Goal: Contribute content: Contribute content

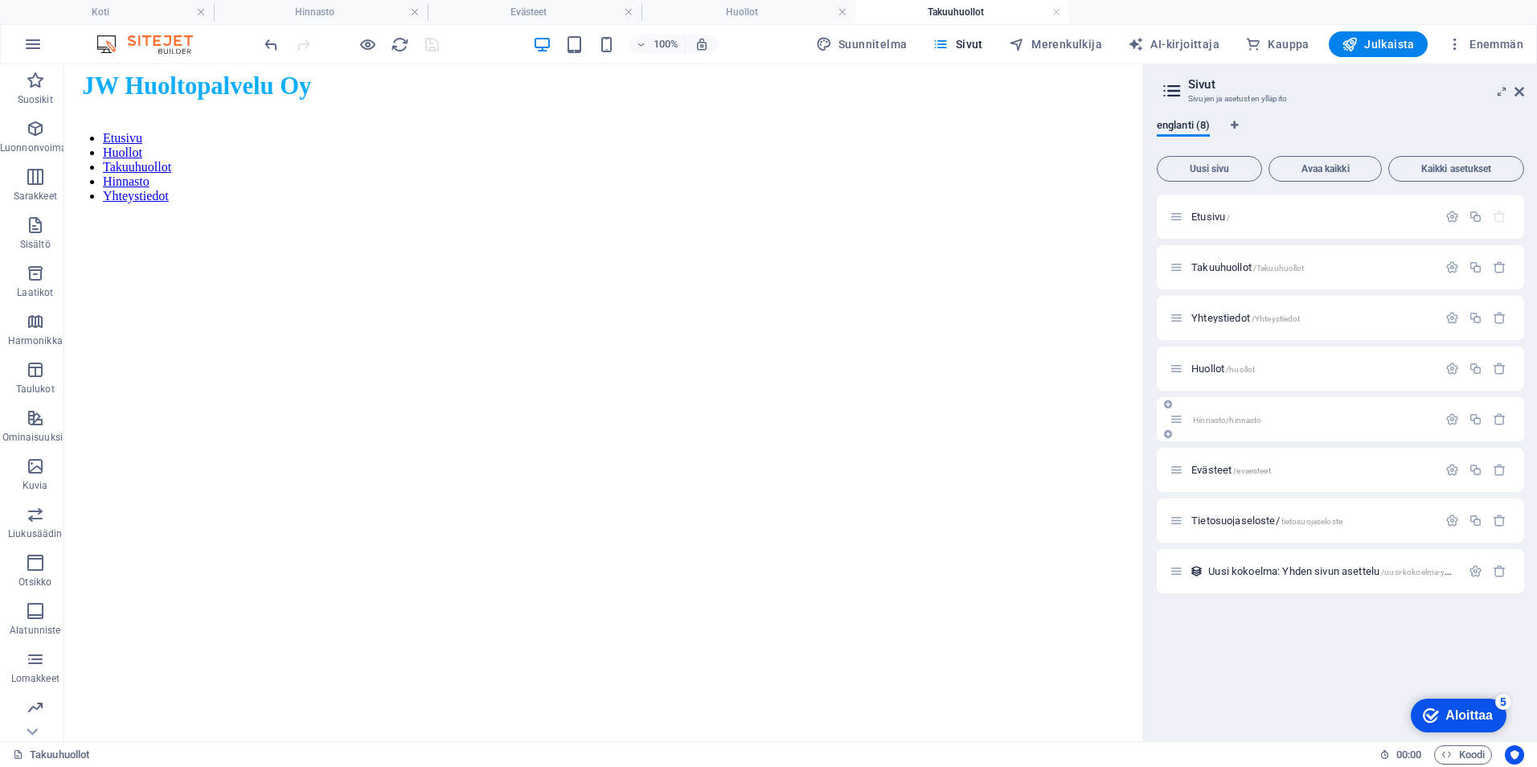
click at [1206, 412] on div "Hinnasto/hinnasto" at bounding box center [1304, 419] width 268 height 18
click at [1208, 420] on span "Hinnasto/hinnasto" at bounding box center [1227, 420] width 68 height 9
click at [1229, 420] on span "Hinnasto/hinnasto" at bounding box center [1227, 420] width 68 height 9
click at [1212, 367] on span "Huollot /huollot" at bounding box center [1223, 369] width 64 height 12
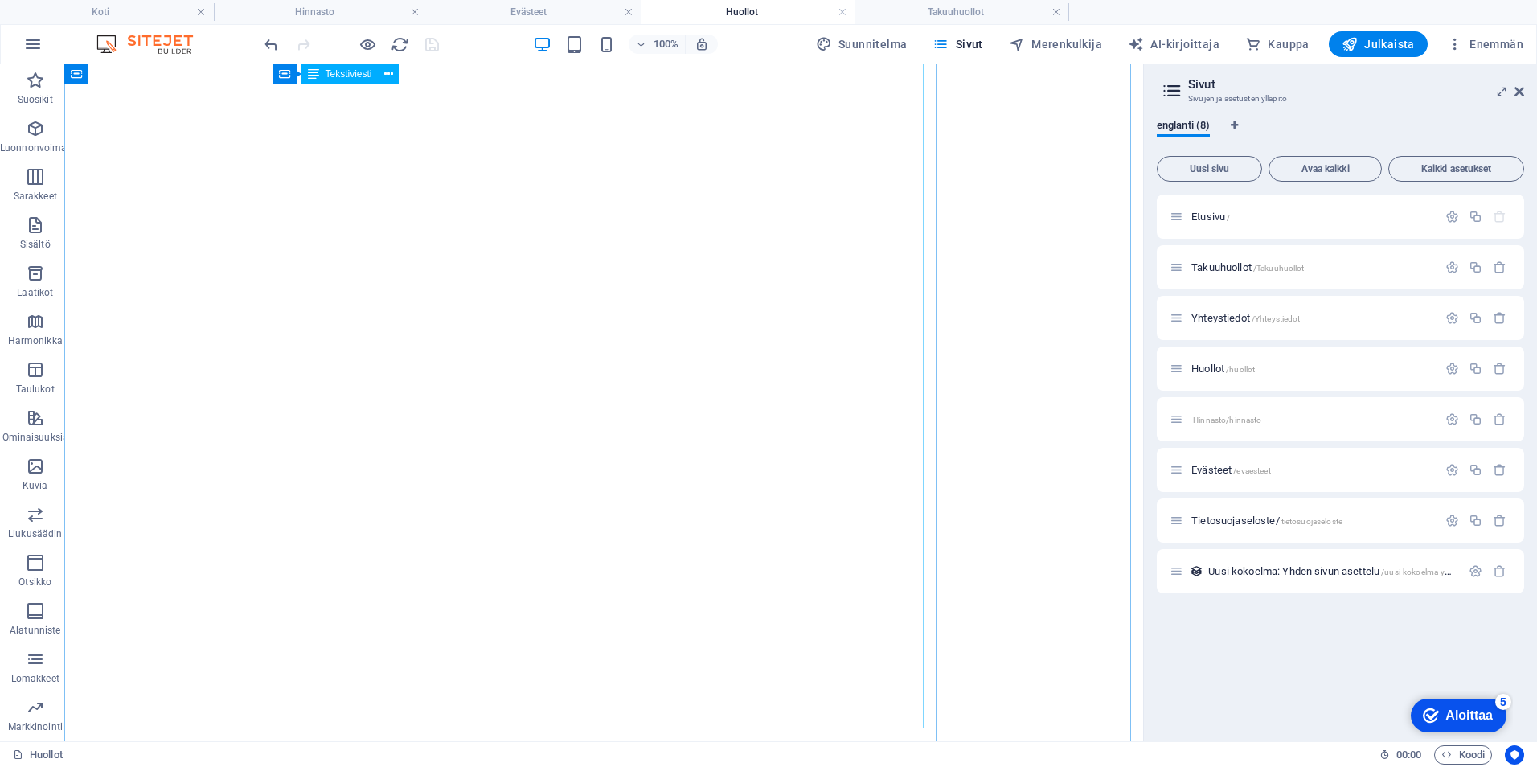
scroll to position [879, 0]
click at [1239, 418] on span "Hinnasto/hinnasto" at bounding box center [1227, 420] width 68 height 9
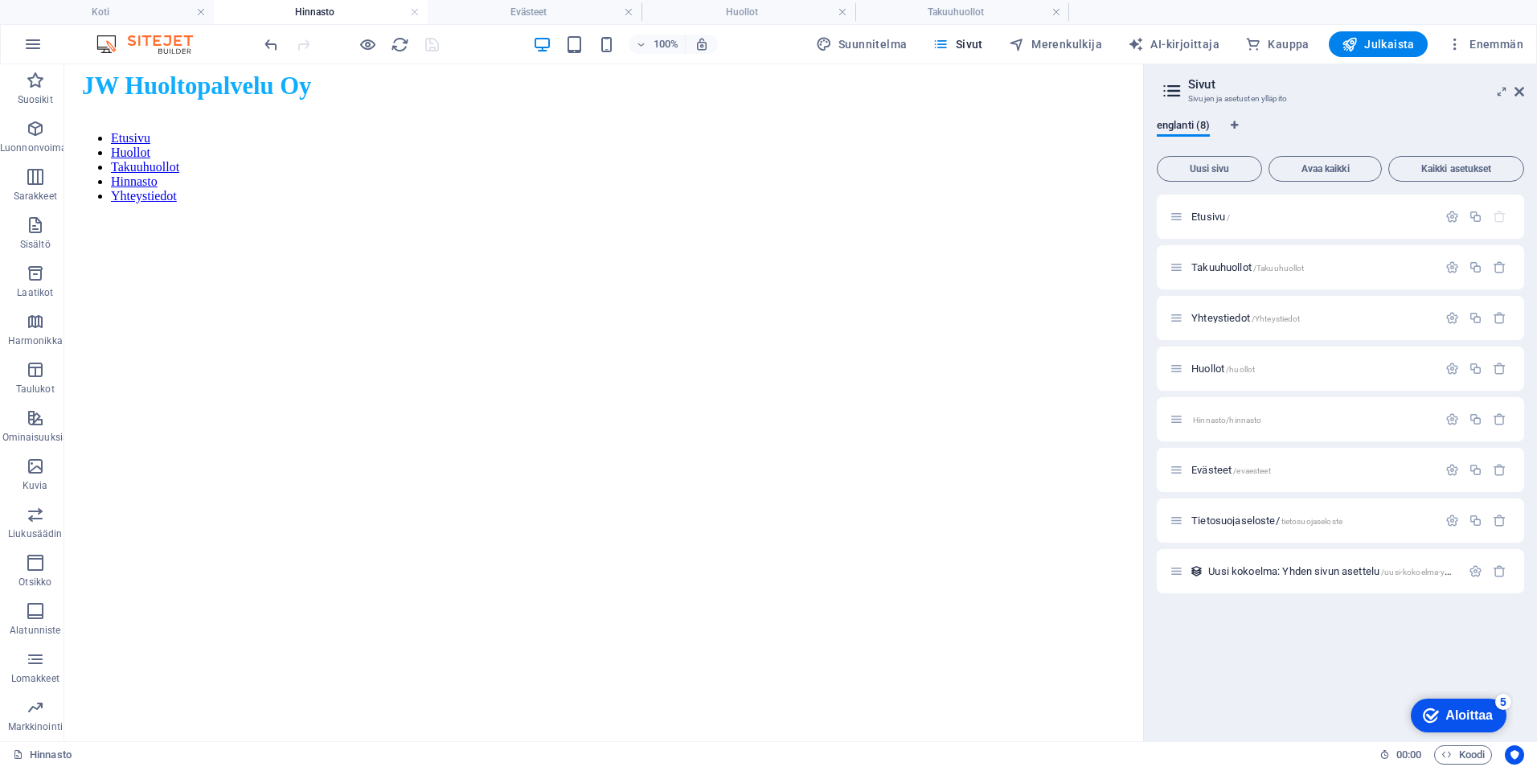
drag, startPoint x: 1133, startPoint y: 490, endPoint x: 1214, endPoint y: 512, distance: 83.3
click at [321, 127] on icon at bounding box center [325, 124] width 9 height 17
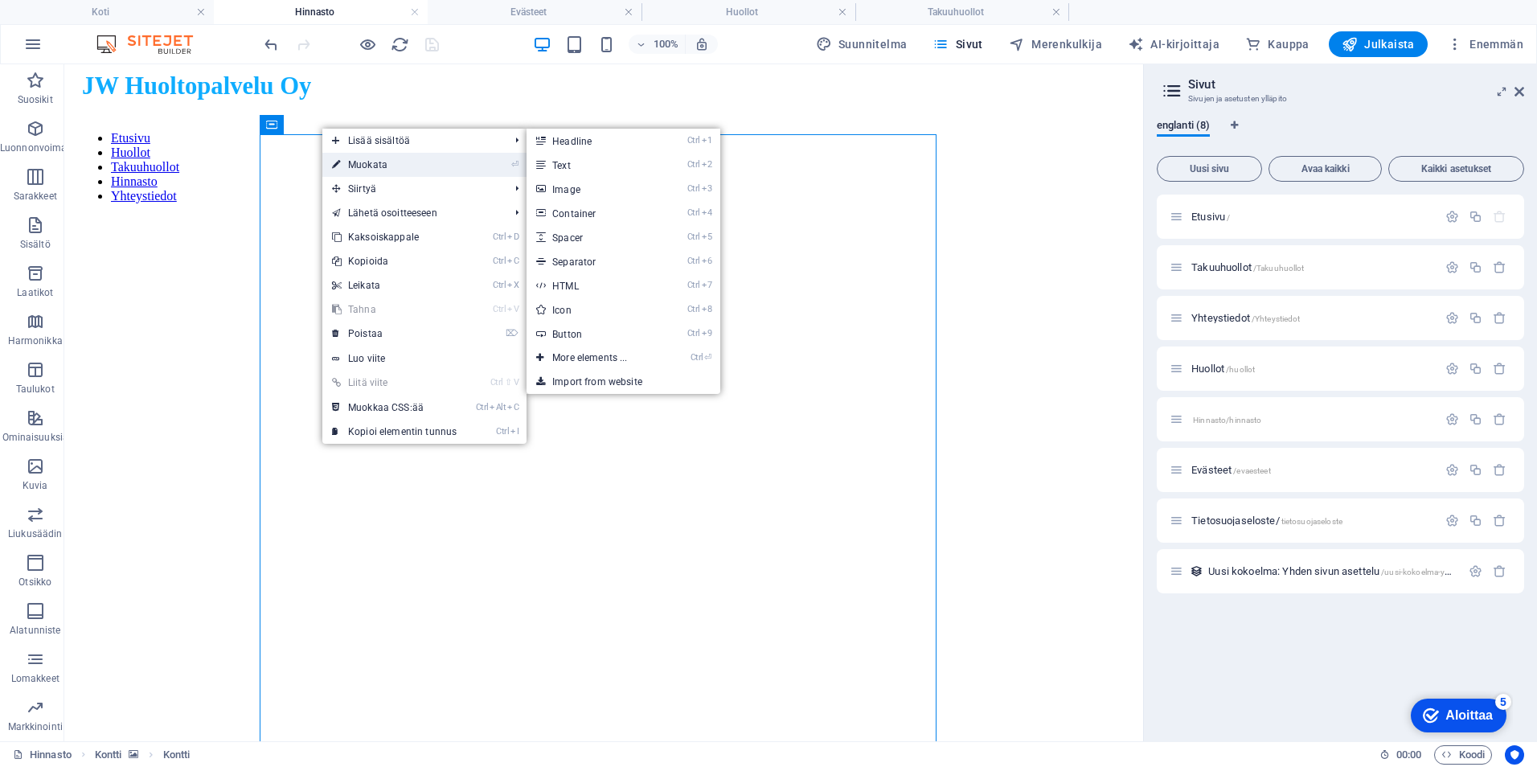
click at [357, 159] on font "Muokata" at bounding box center [367, 164] width 39 height 11
select select "vh"
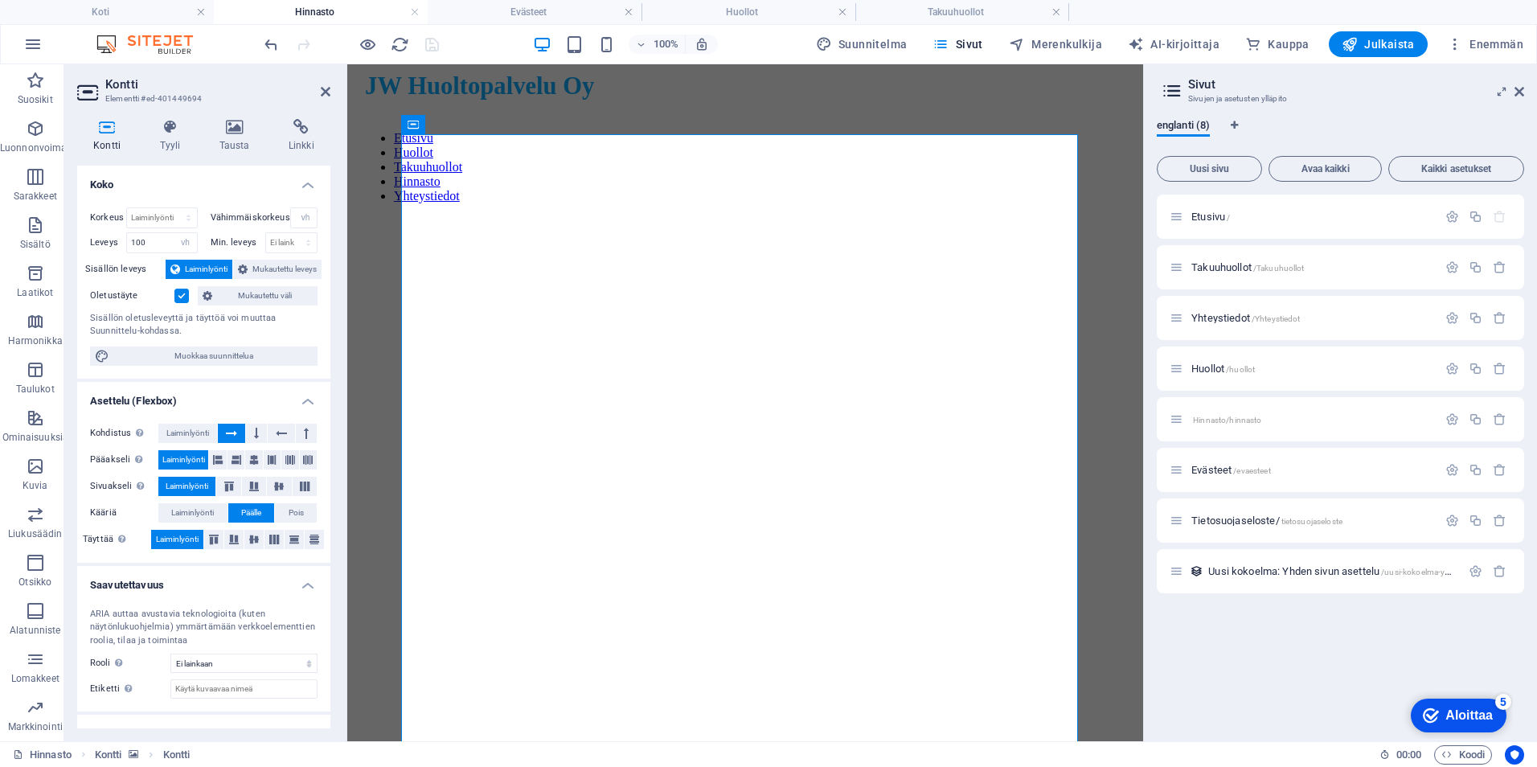
click at [377, 216] on figure at bounding box center [745, 216] width 783 height 0
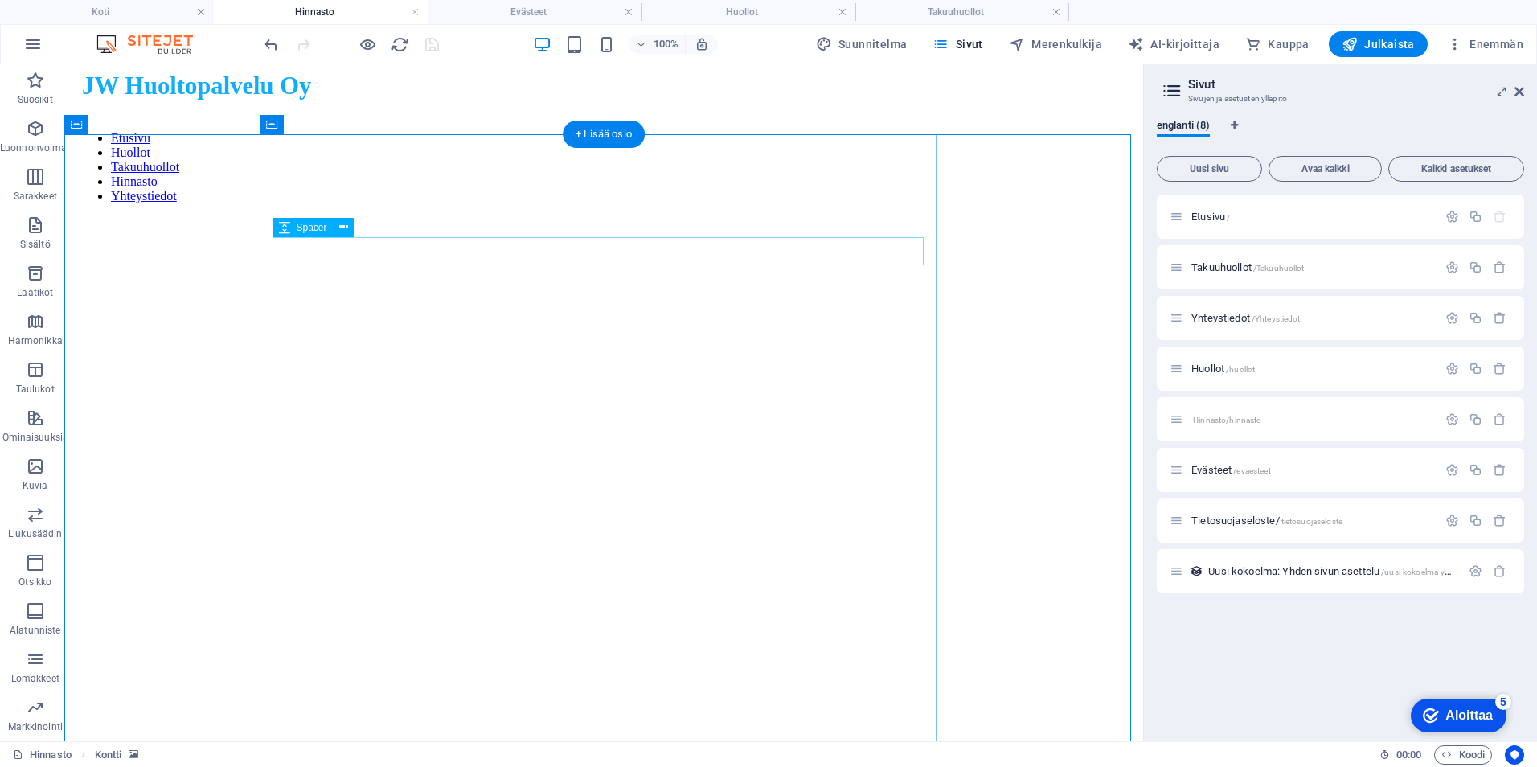
click at [346, 224] on icon at bounding box center [343, 227] width 9 height 17
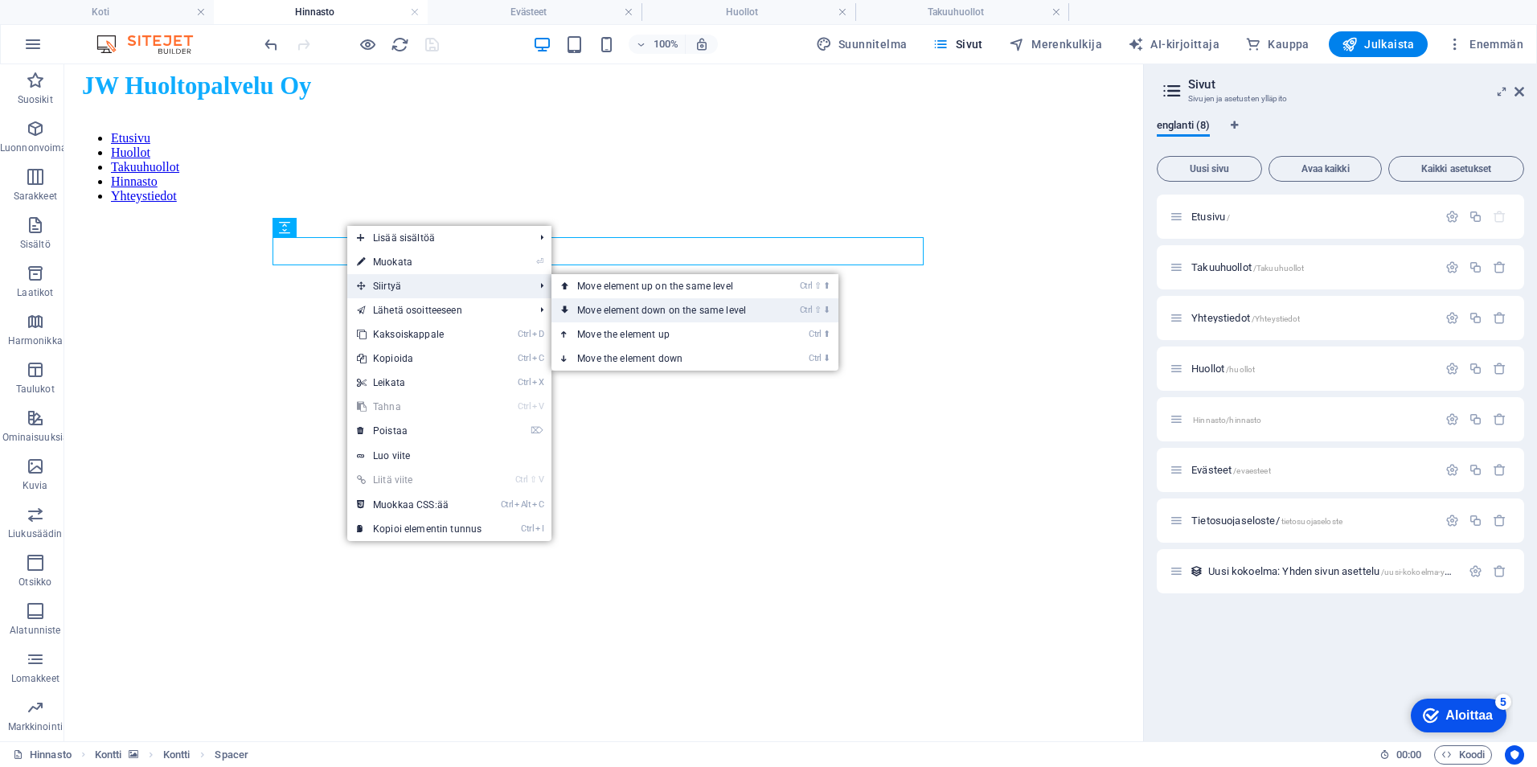
click at [600, 302] on link "Ctrl ⇧ ⬇ Move element down on the same level" at bounding box center [664, 310] width 227 height 24
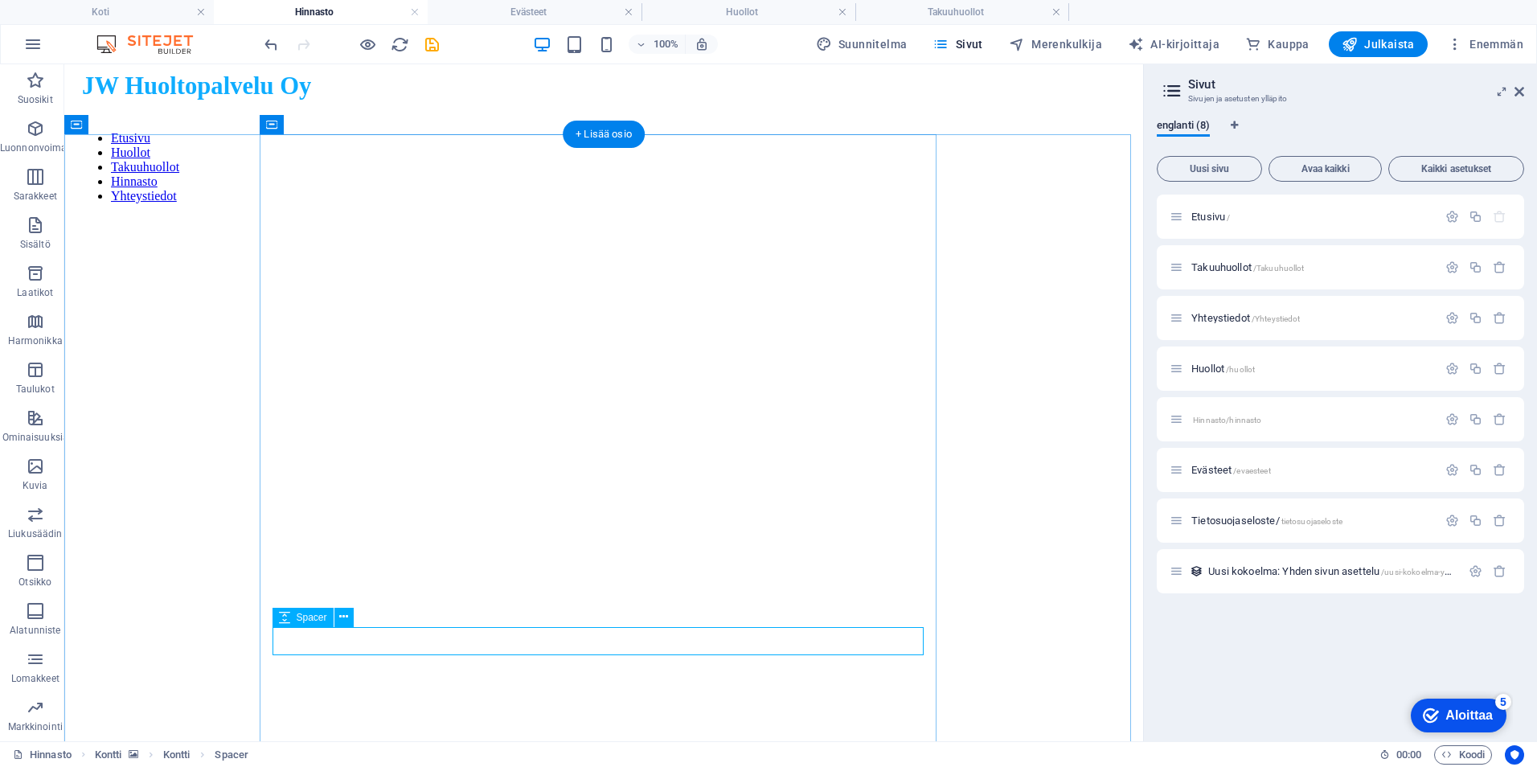
click at [345, 617] on icon at bounding box center [343, 616] width 9 height 17
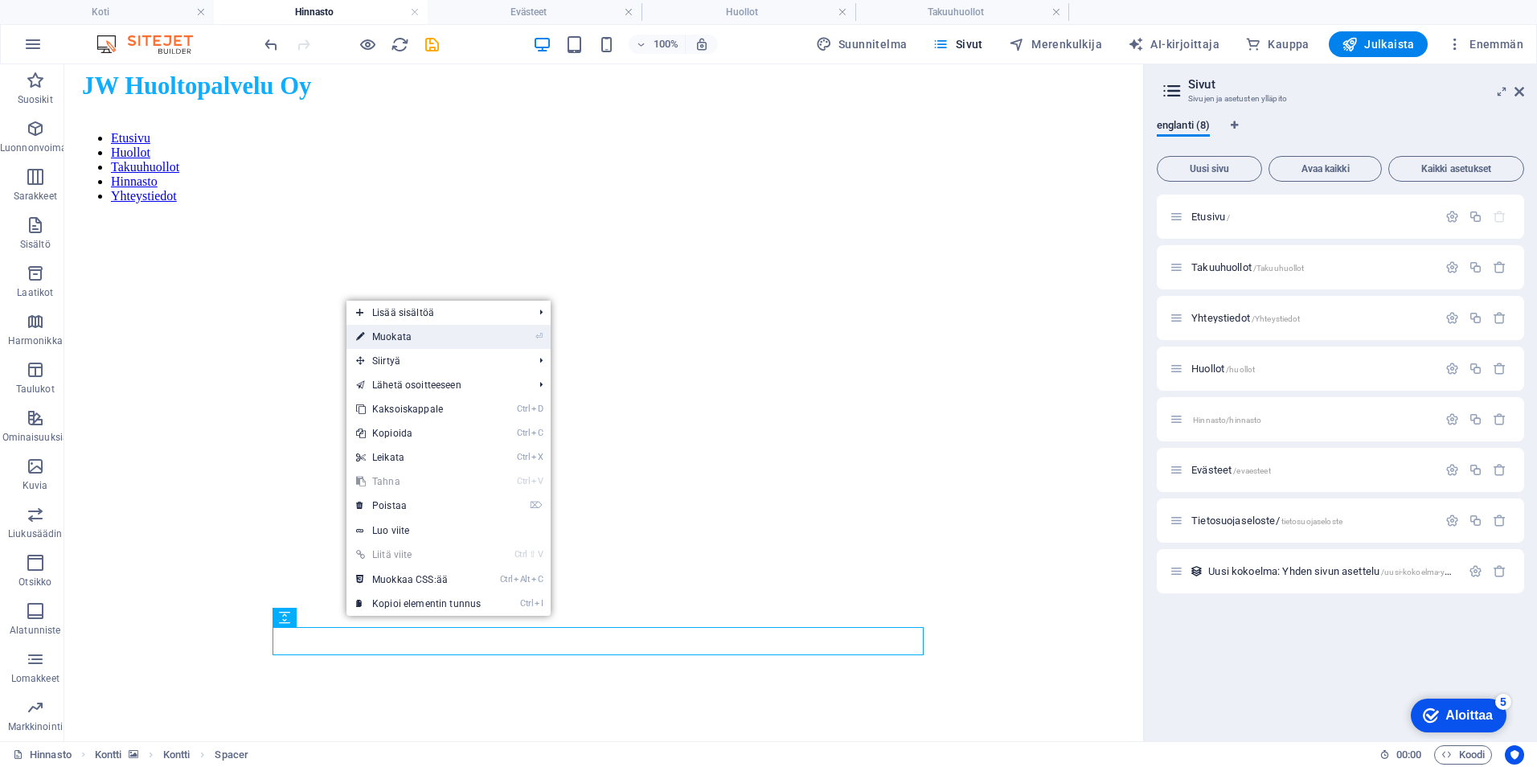
click at [458, 331] on link "⏎ Muokata" at bounding box center [418, 337] width 144 height 24
select select "px"
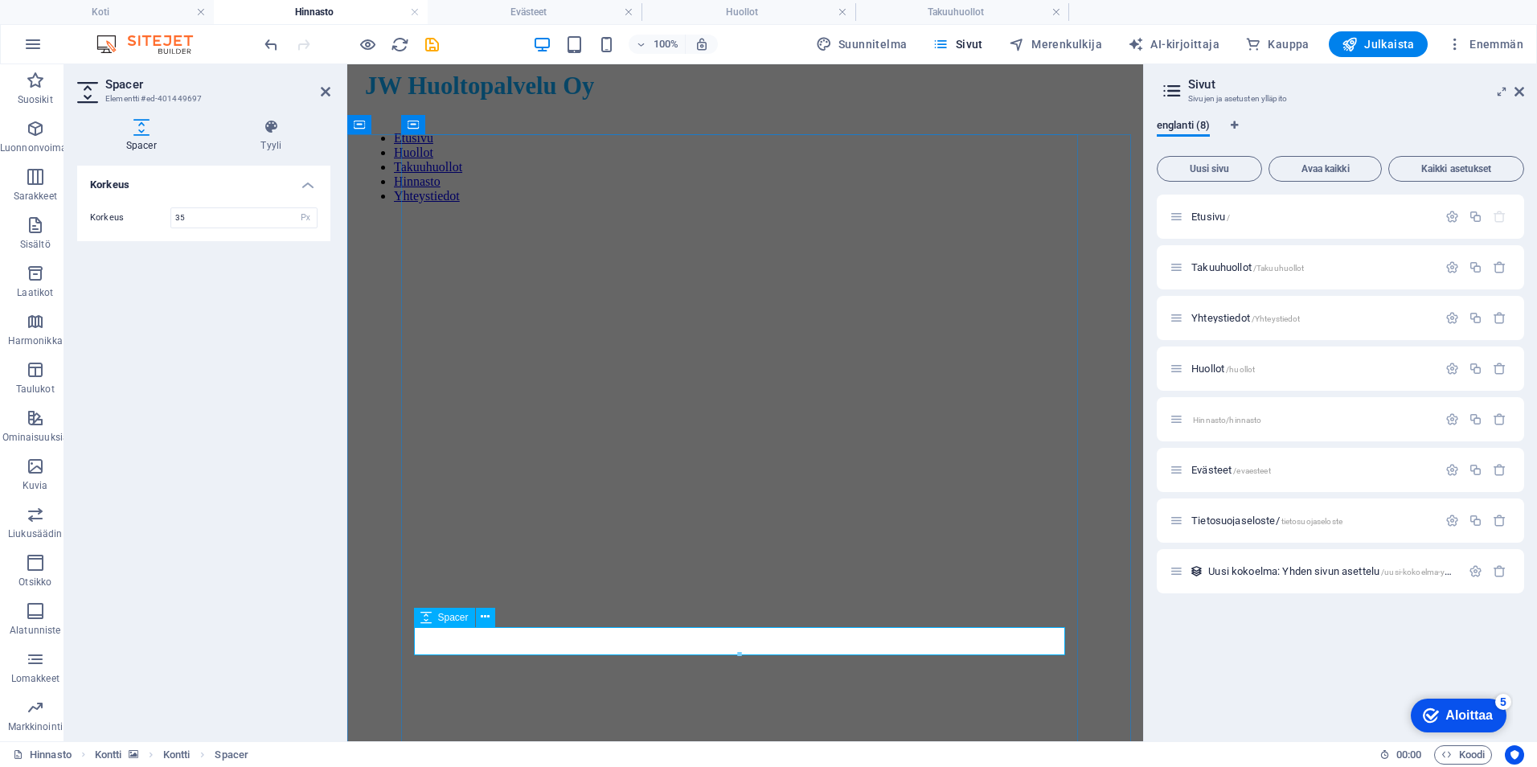
click at [485, 618] on icon at bounding box center [485, 616] width 9 height 17
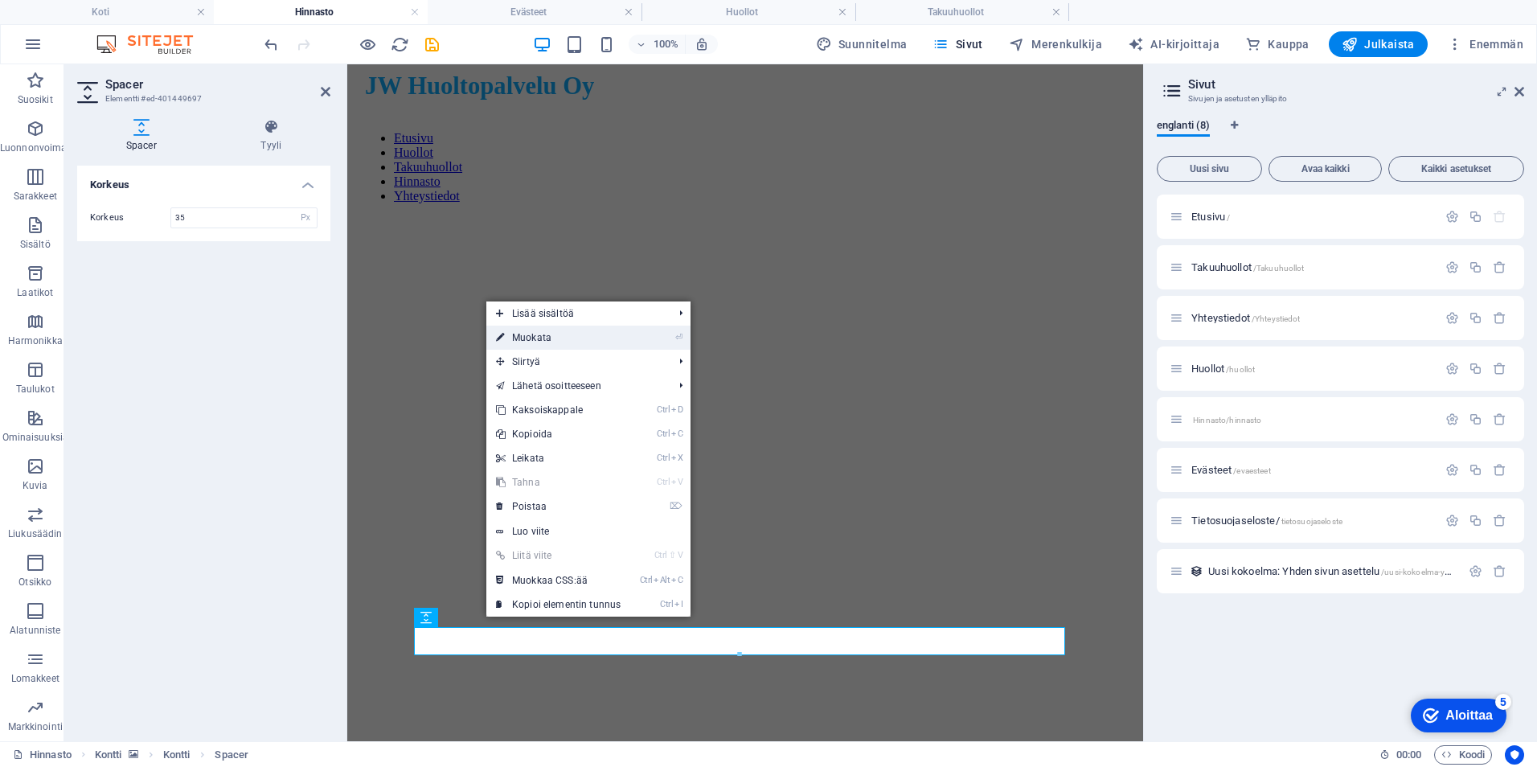
click at [541, 339] on font "Muokata" at bounding box center [531, 337] width 39 height 11
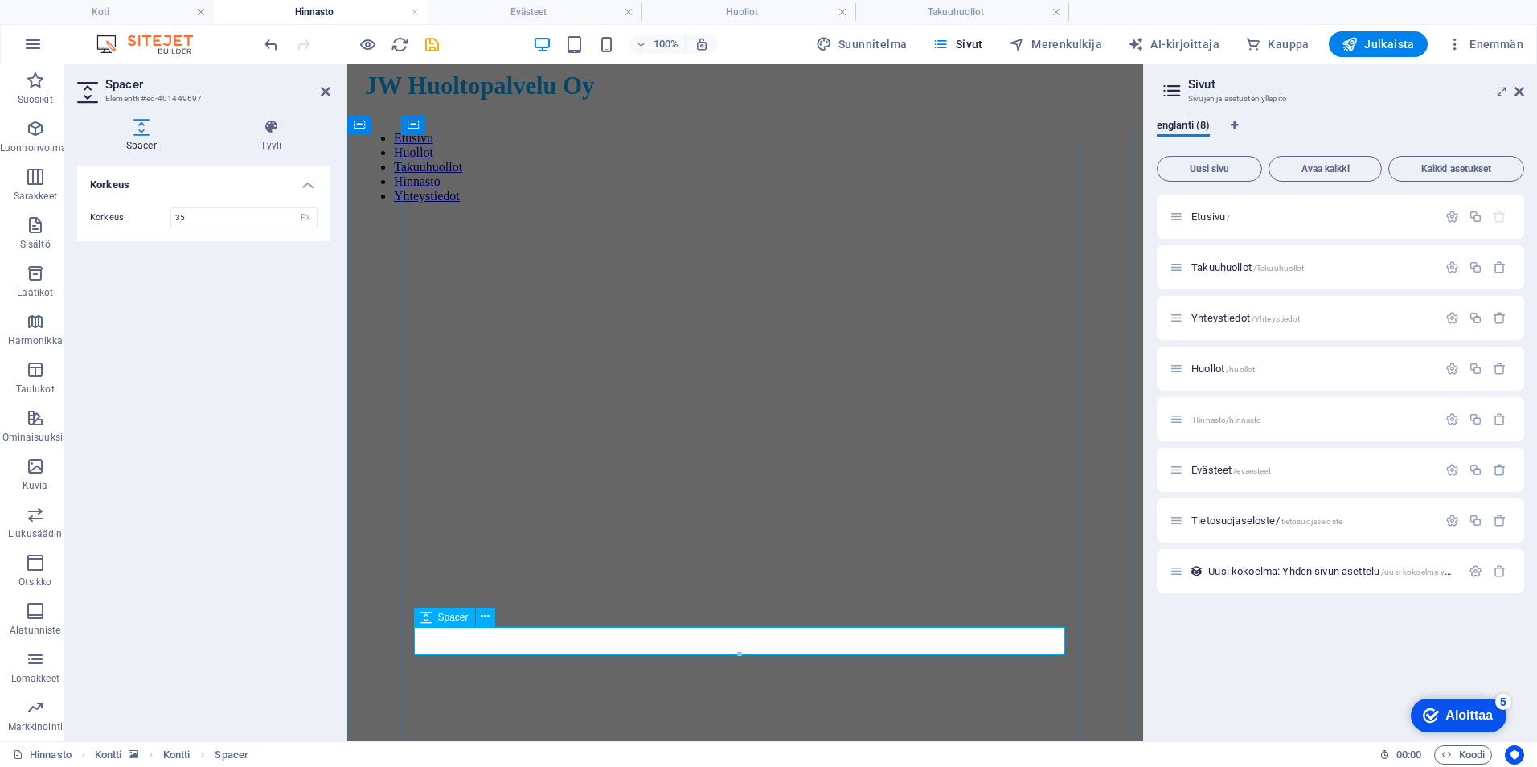
click at [327, 88] on icon at bounding box center [326, 91] width 10 height 13
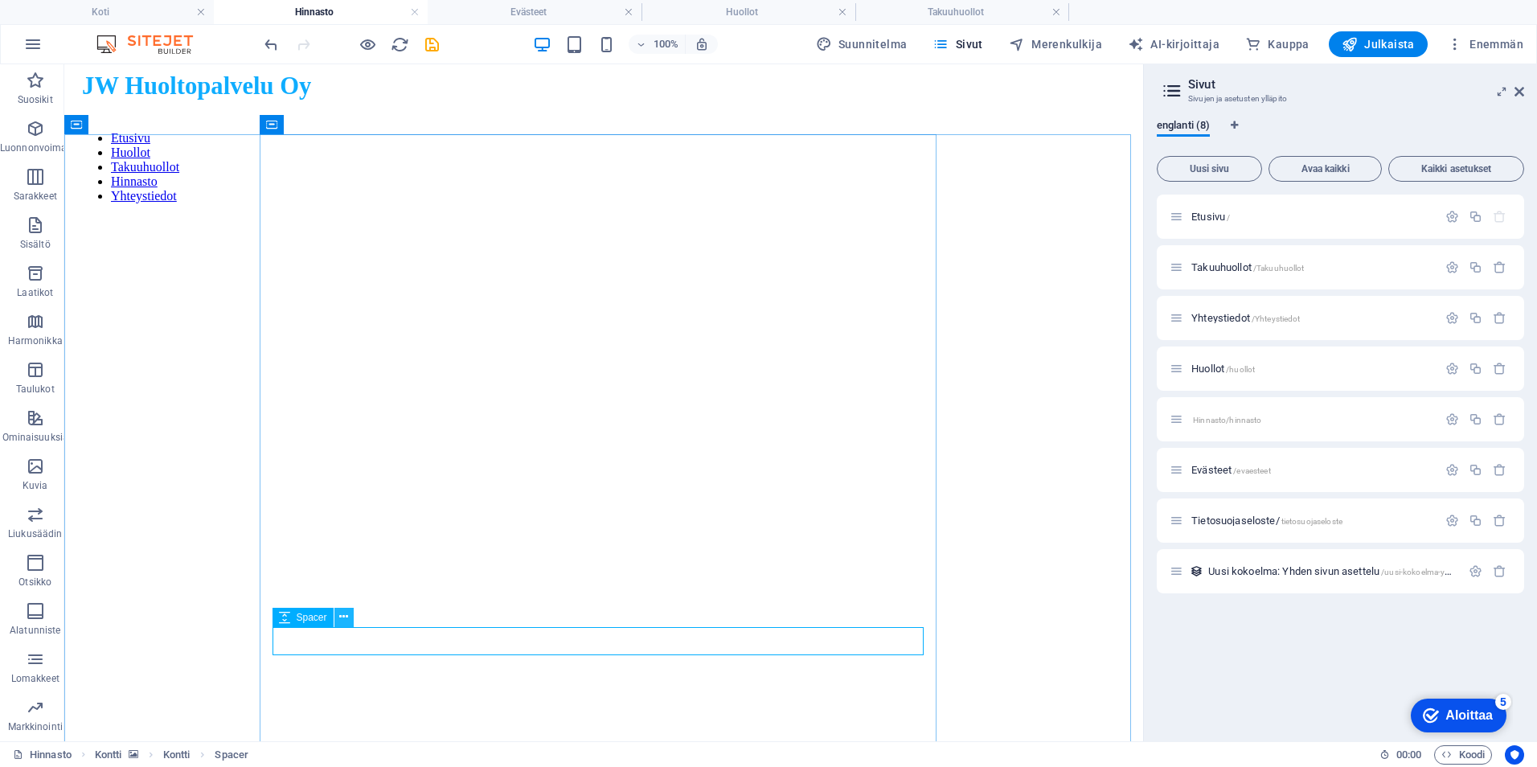
click at [341, 617] on icon at bounding box center [343, 616] width 9 height 17
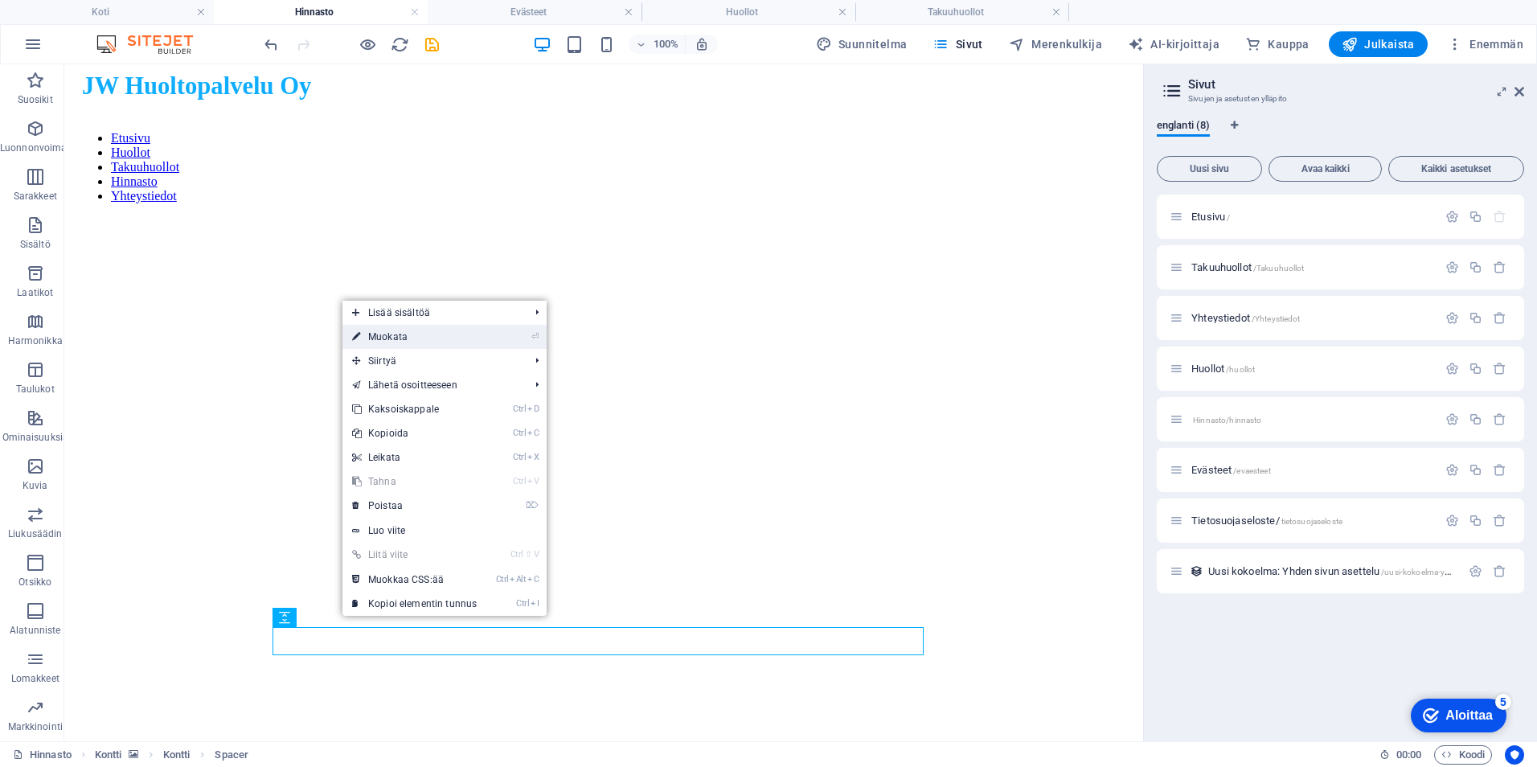
click at [445, 333] on link "⏎ Muokata" at bounding box center [414, 337] width 144 height 24
select select "px"
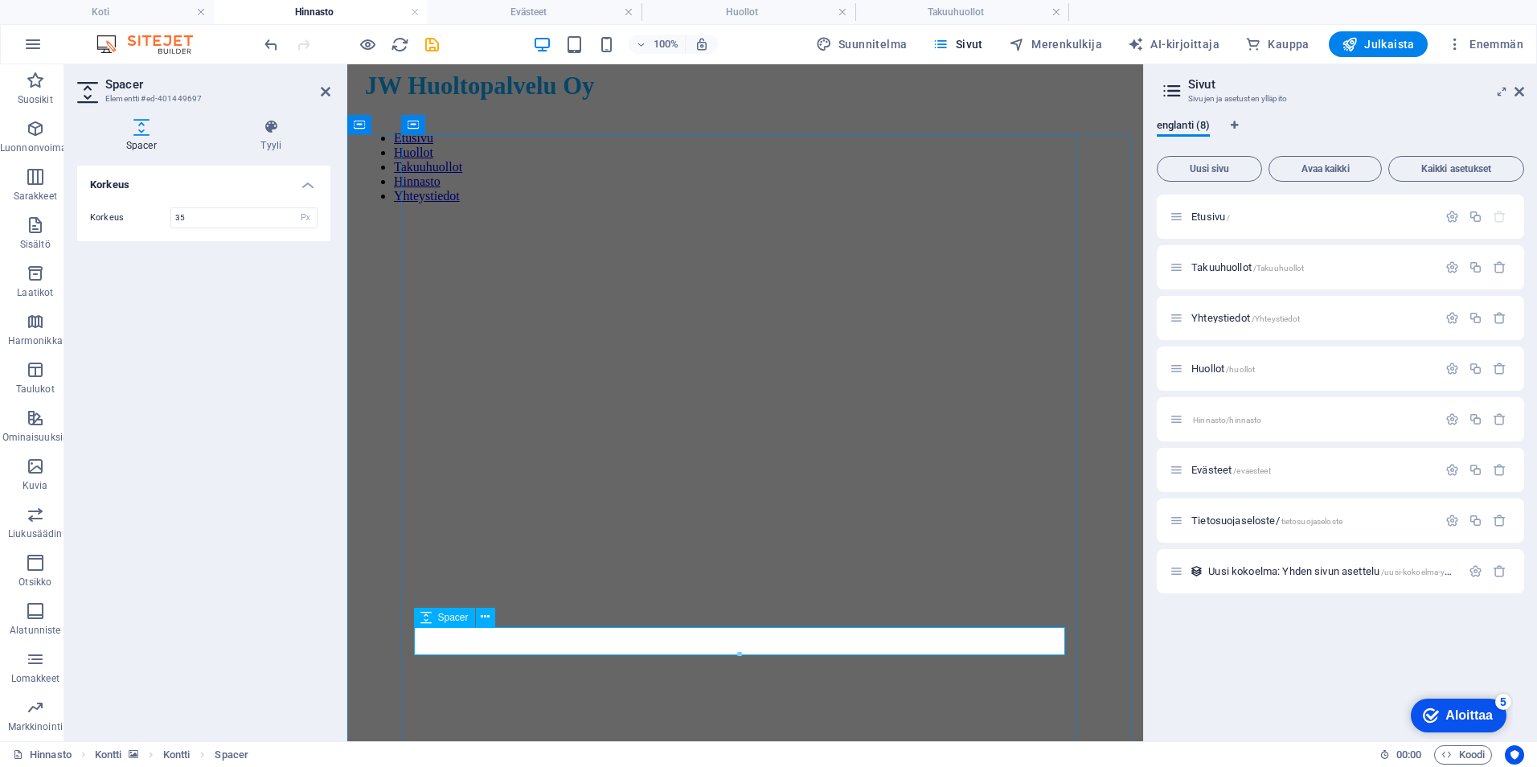
click at [486, 616] on icon at bounding box center [485, 616] width 9 height 17
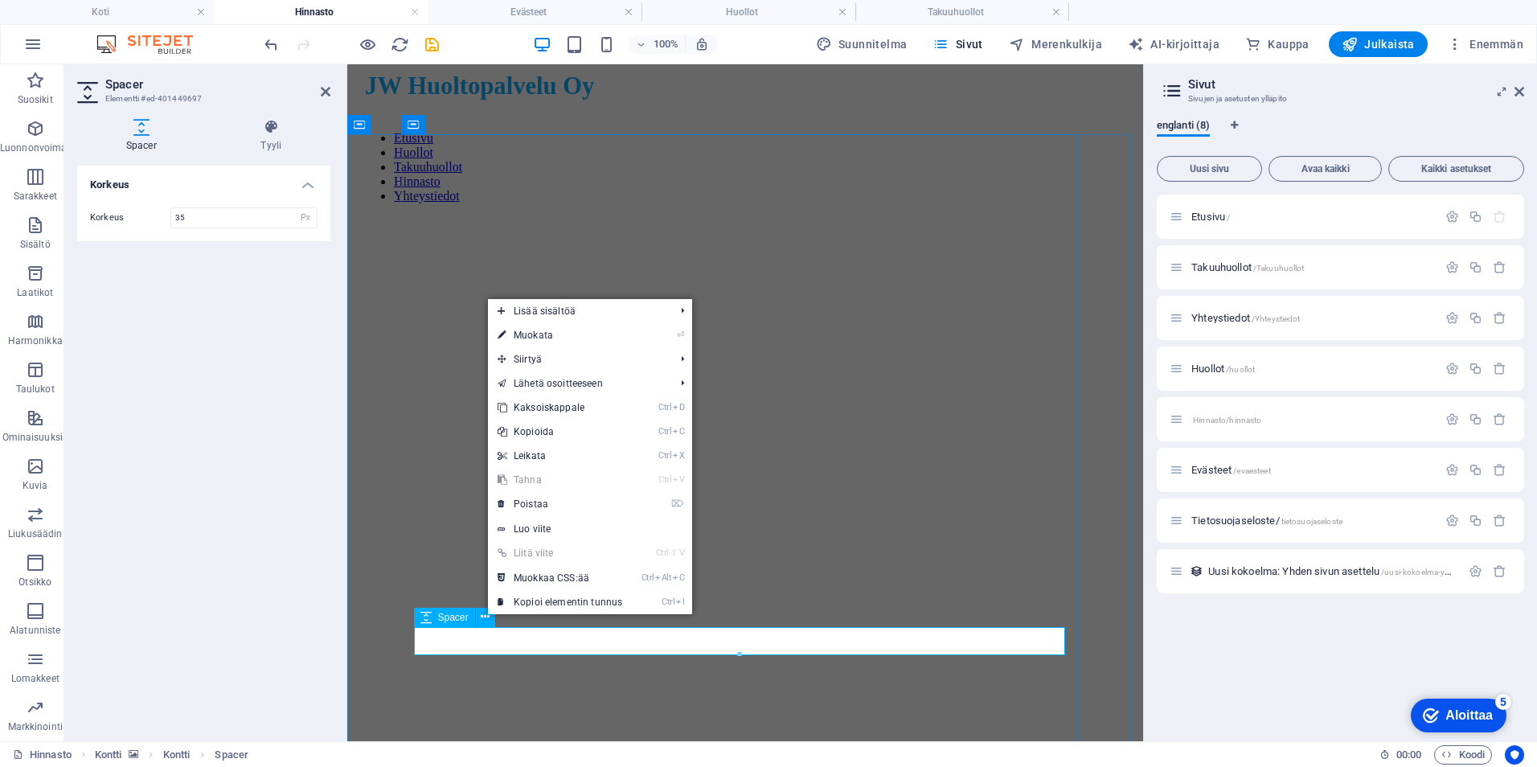
click at [461, 618] on span "Spacer" at bounding box center [453, 618] width 31 height 10
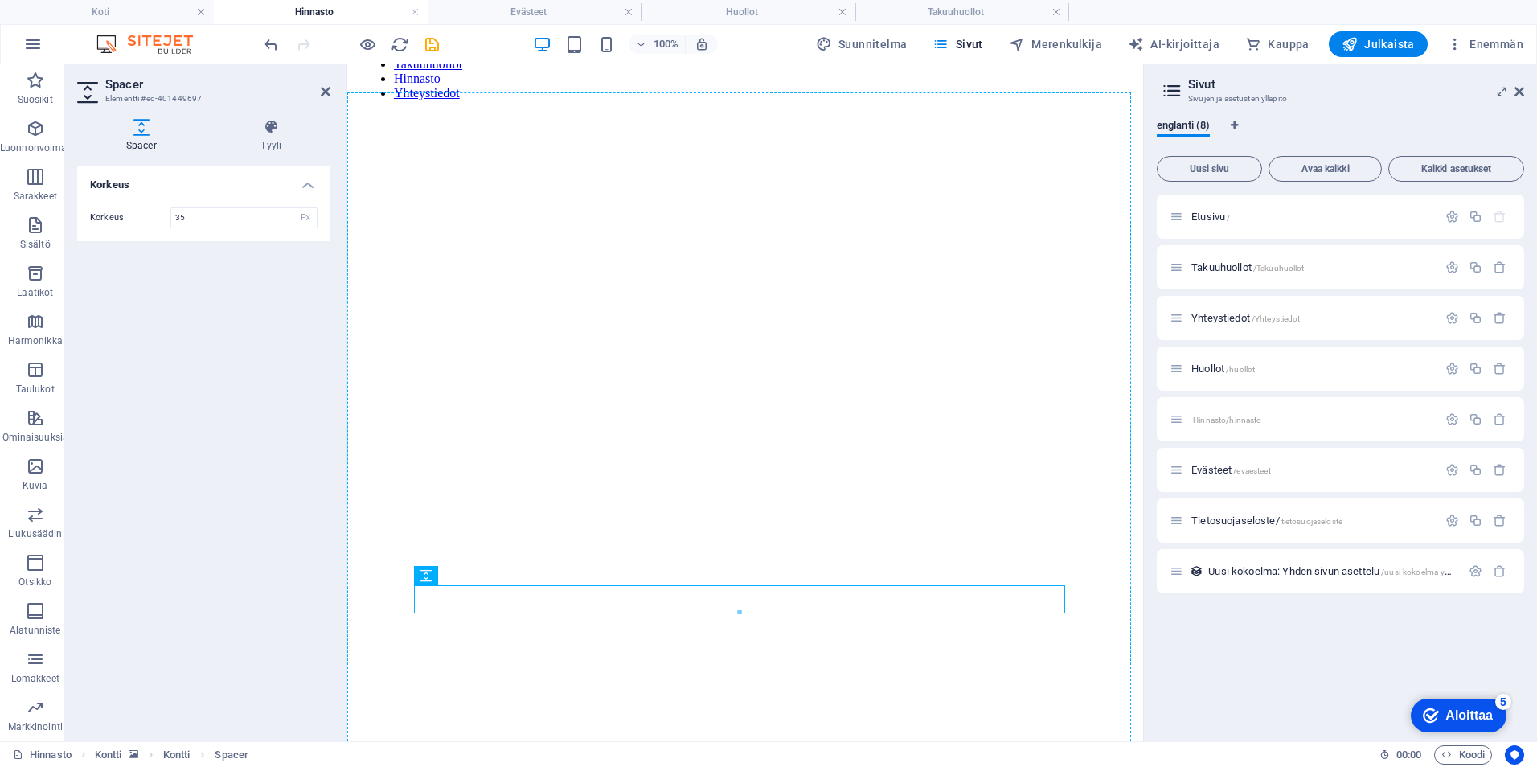
scroll to position [145, 0]
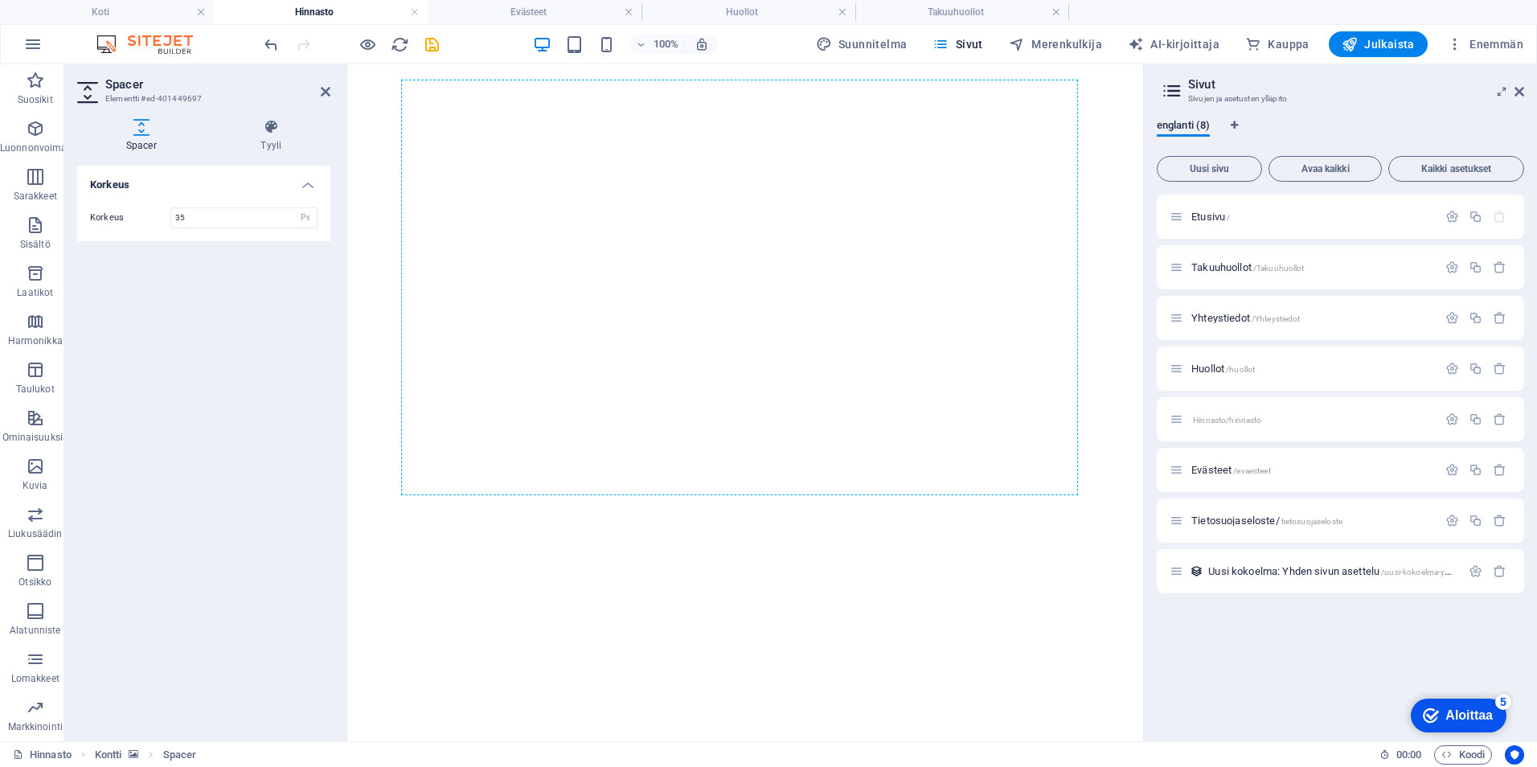
drag, startPoint x: 725, startPoint y: 722, endPoint x: 573, endPoint y: 604, distance: 192.5
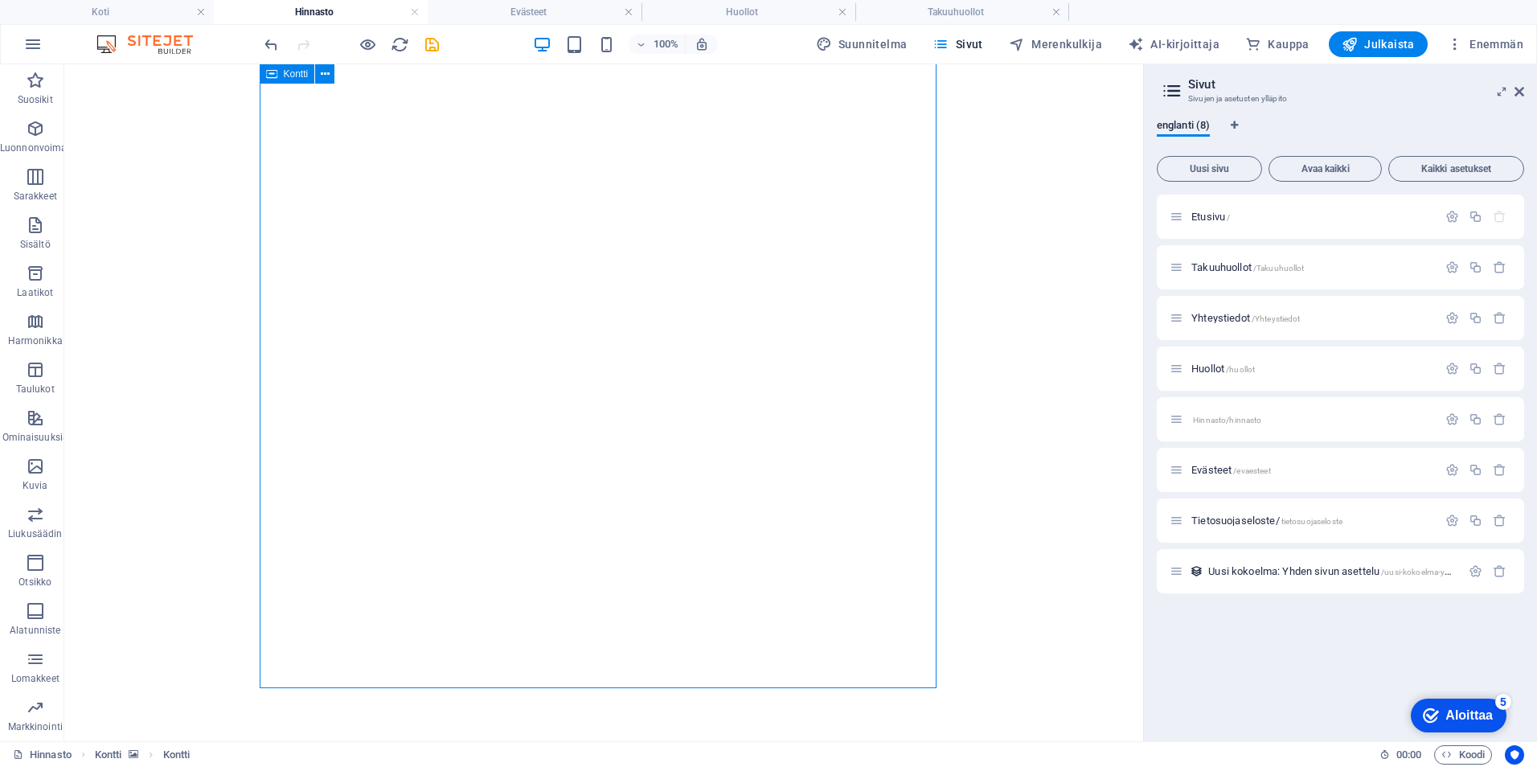
scroll to position [202, 0]
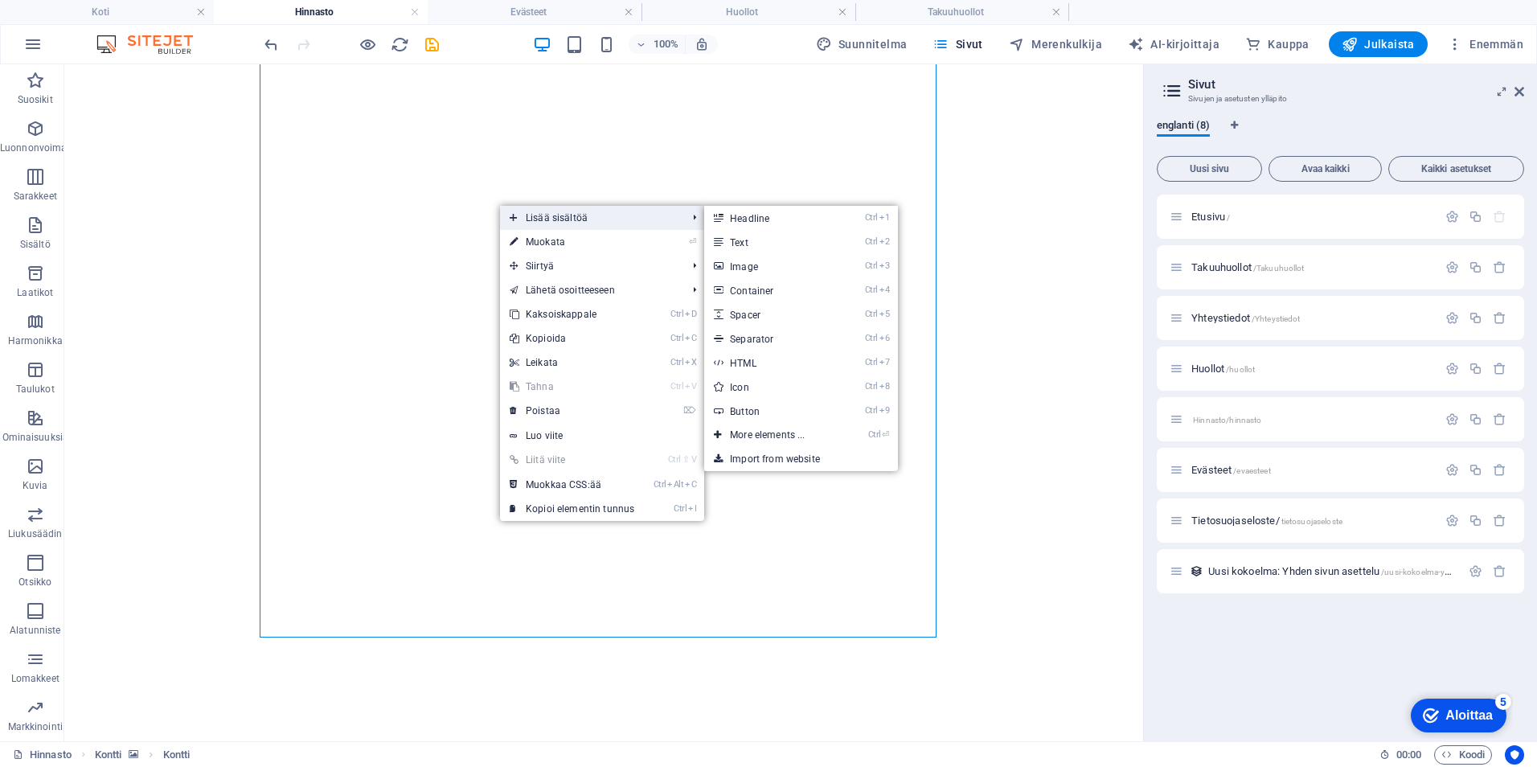
click at [569, 225] on span "Lisää sisältöä" at bounding box center [590, 218] width 180 height 24
drag, startPoint x: 805, startPoint y: 236, endPoint x: 287, endPoint y: 534, distance: 597.7
click at [805, 236] on link "Ctrl 2 Text" at bounding box center [770, 242] width 133 height 24
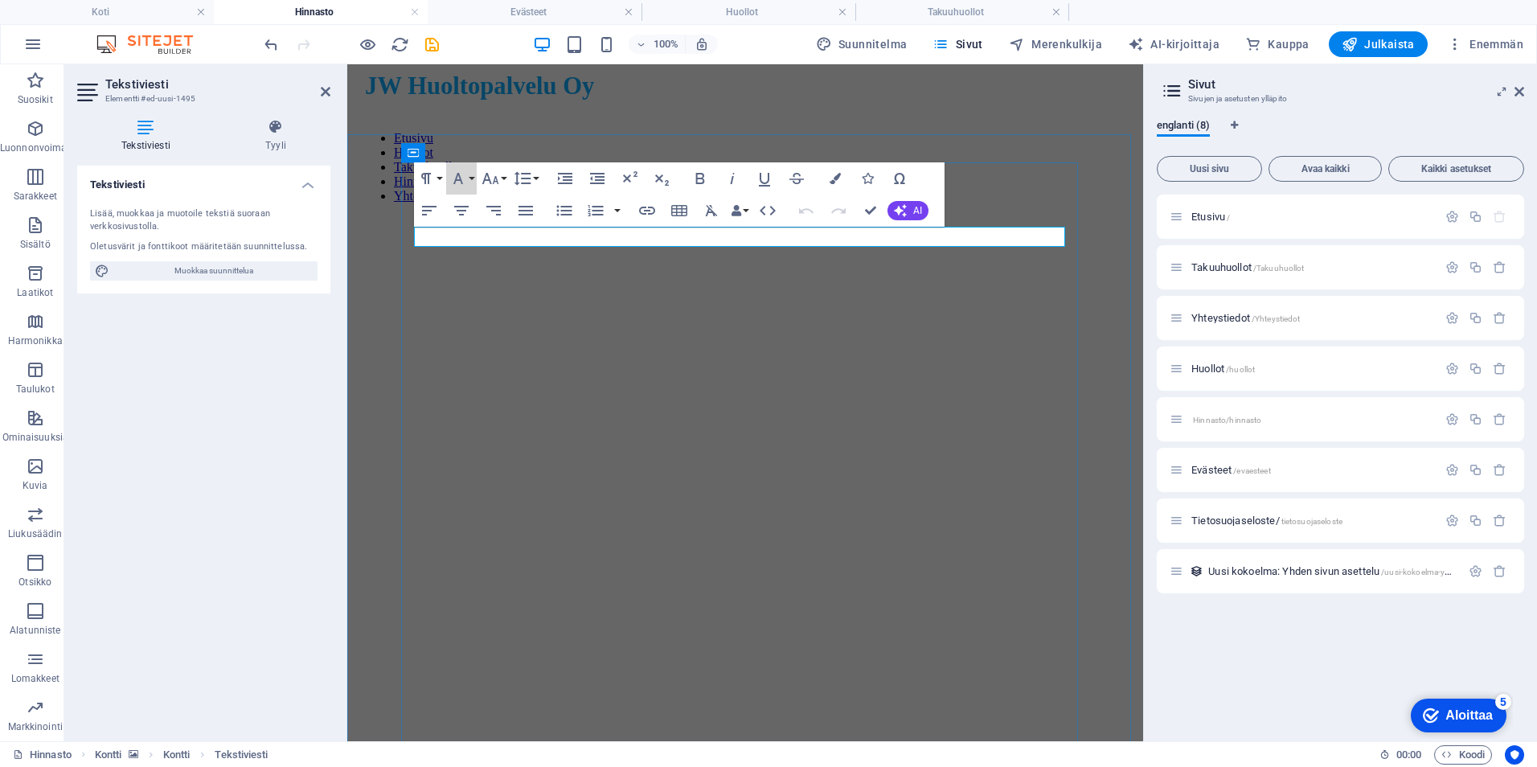
drag, startPoint x: 472, startPoint y: 162, endPoint x: 477, endPoint y: 247, distance: 84.6
click at [477, 247] on div "H2 Kontti Kontti Container Tekstiviesti Kontti Container 2 saraketta Kontti 2 c…" at bounding box center [745, 402] width 796 height 677
click at [346, 343] on aside "Tekstiviesti Elementti #ed-uusi-1495 Tekstiviesti Tyyli Tekstiviesti Lisää, muo…" at bounding box center [205, 402] width 283 height 677
click at [385, 216] on figure at bounding box center [745, 216] width 783 height 0
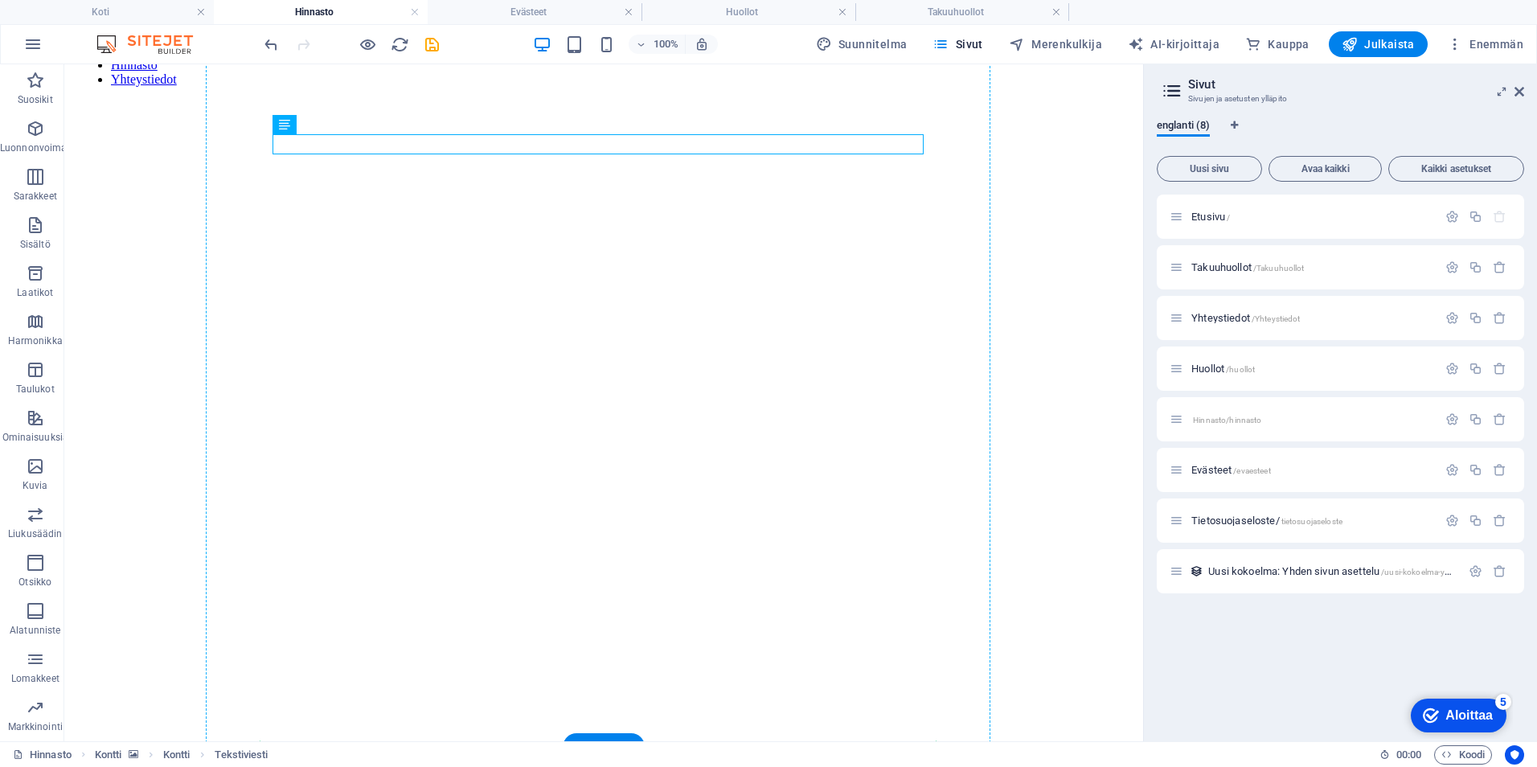
scroll to position [202, 0]
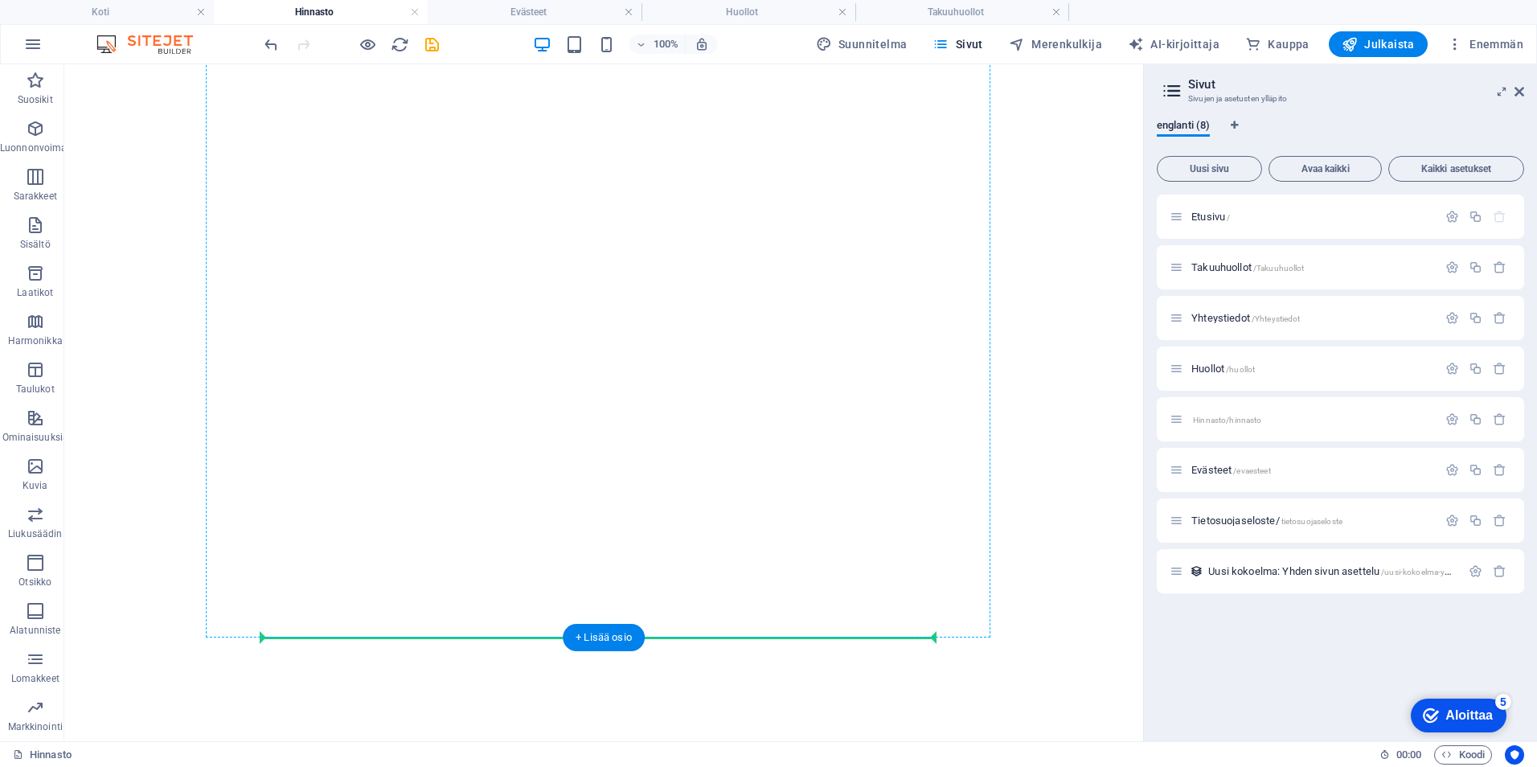
drag, startPoint x: 348, startPoint y: 281, endPoint x: 350, endPoint y: 515, distance: 233.9
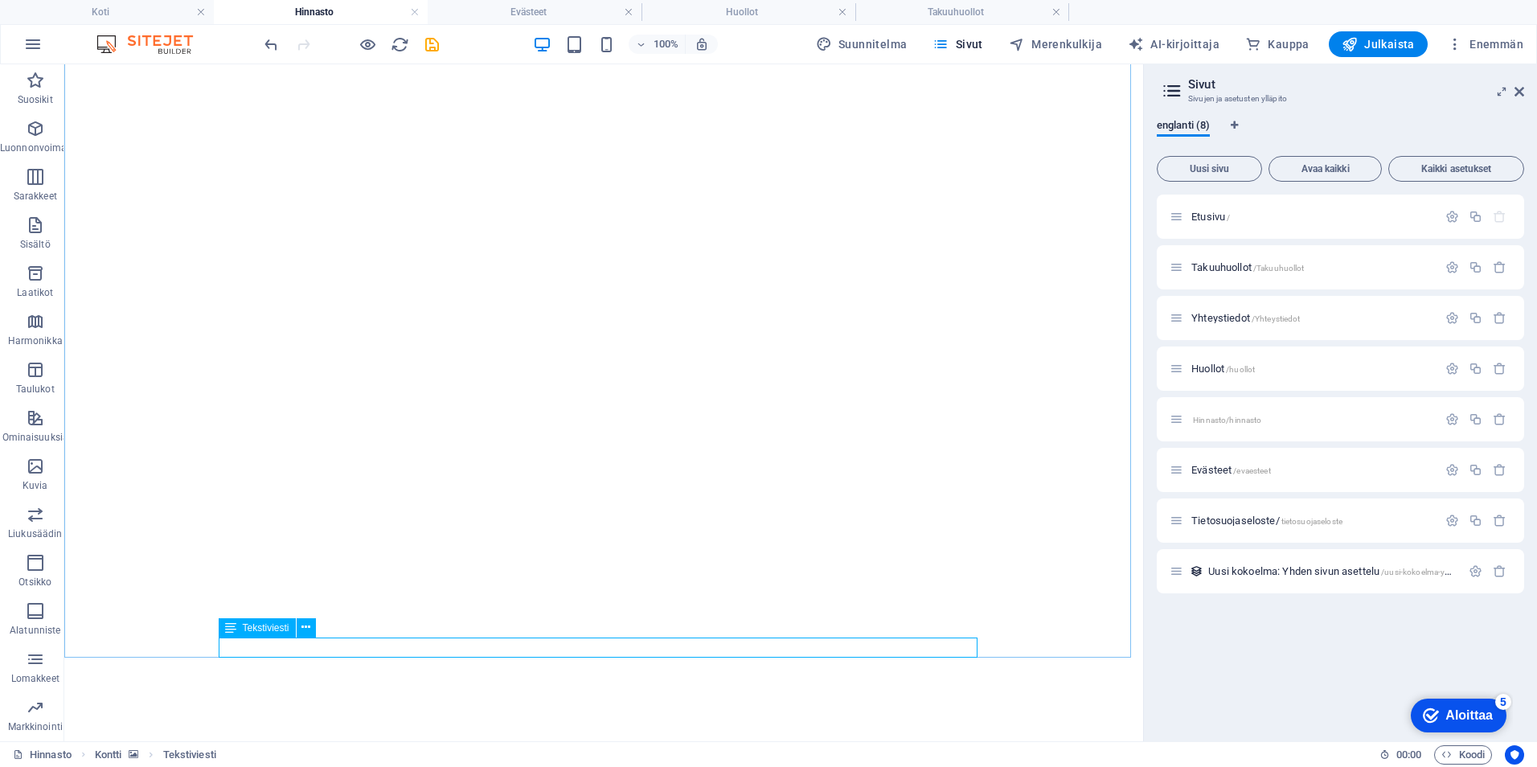
scroll to position [222, 0]
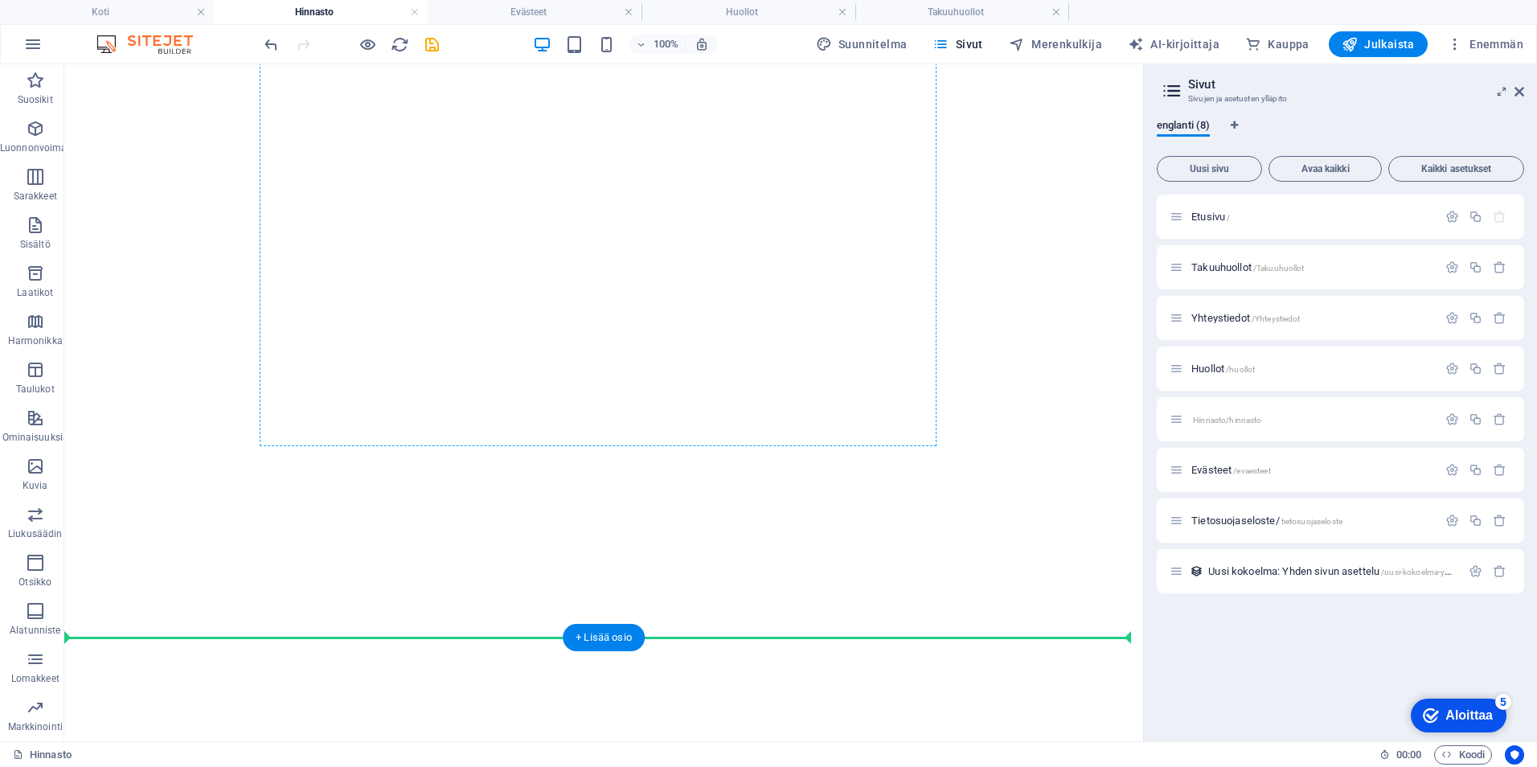
drag, startPoint x: 295, startPoint y: 691, endPoint x: 319, endPoint y: 423, distance: 269.6
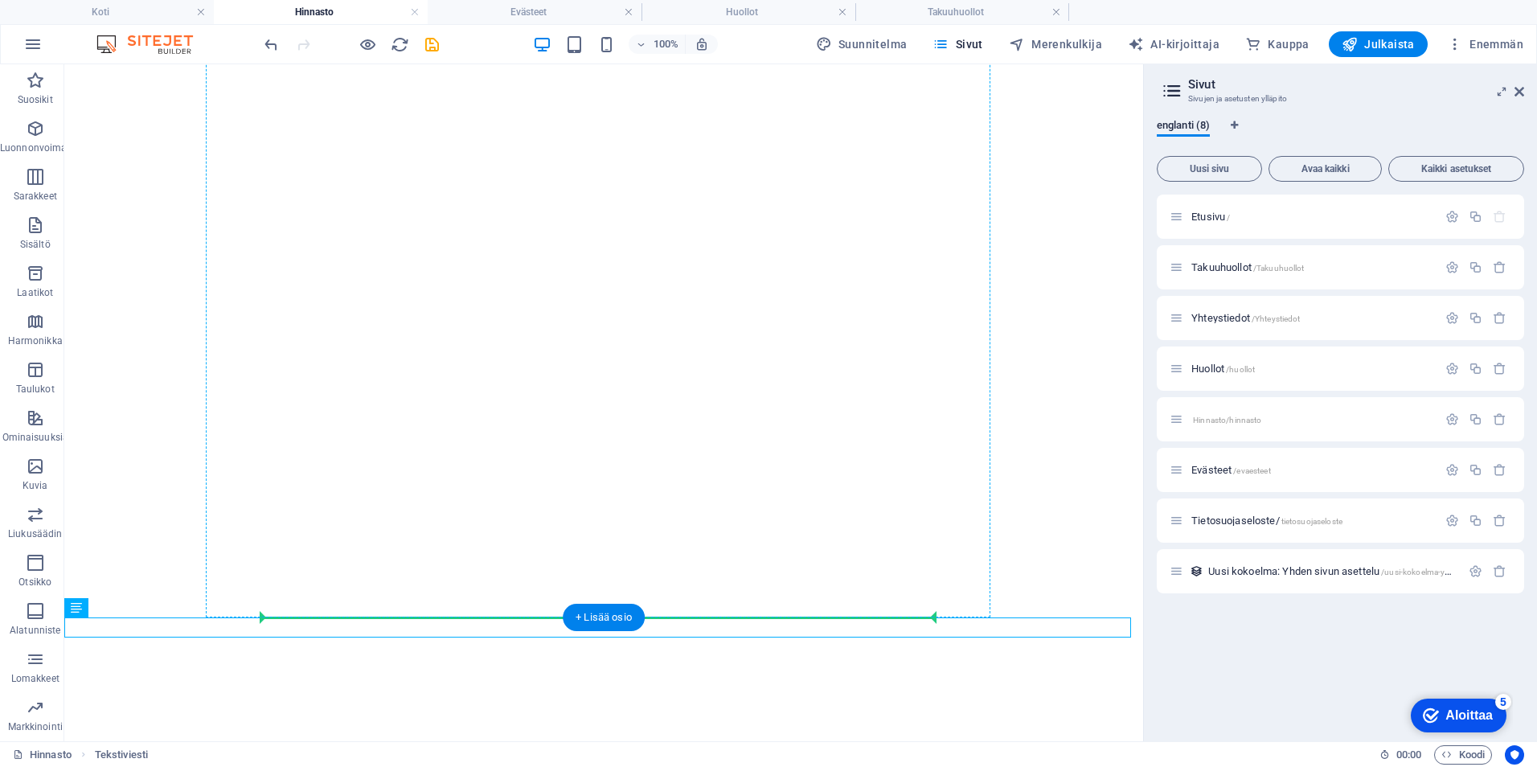
drag, startPoint x: 141, startPoint y: 668, endPoint x: 407, endPoint y: 475, distance: 328.6
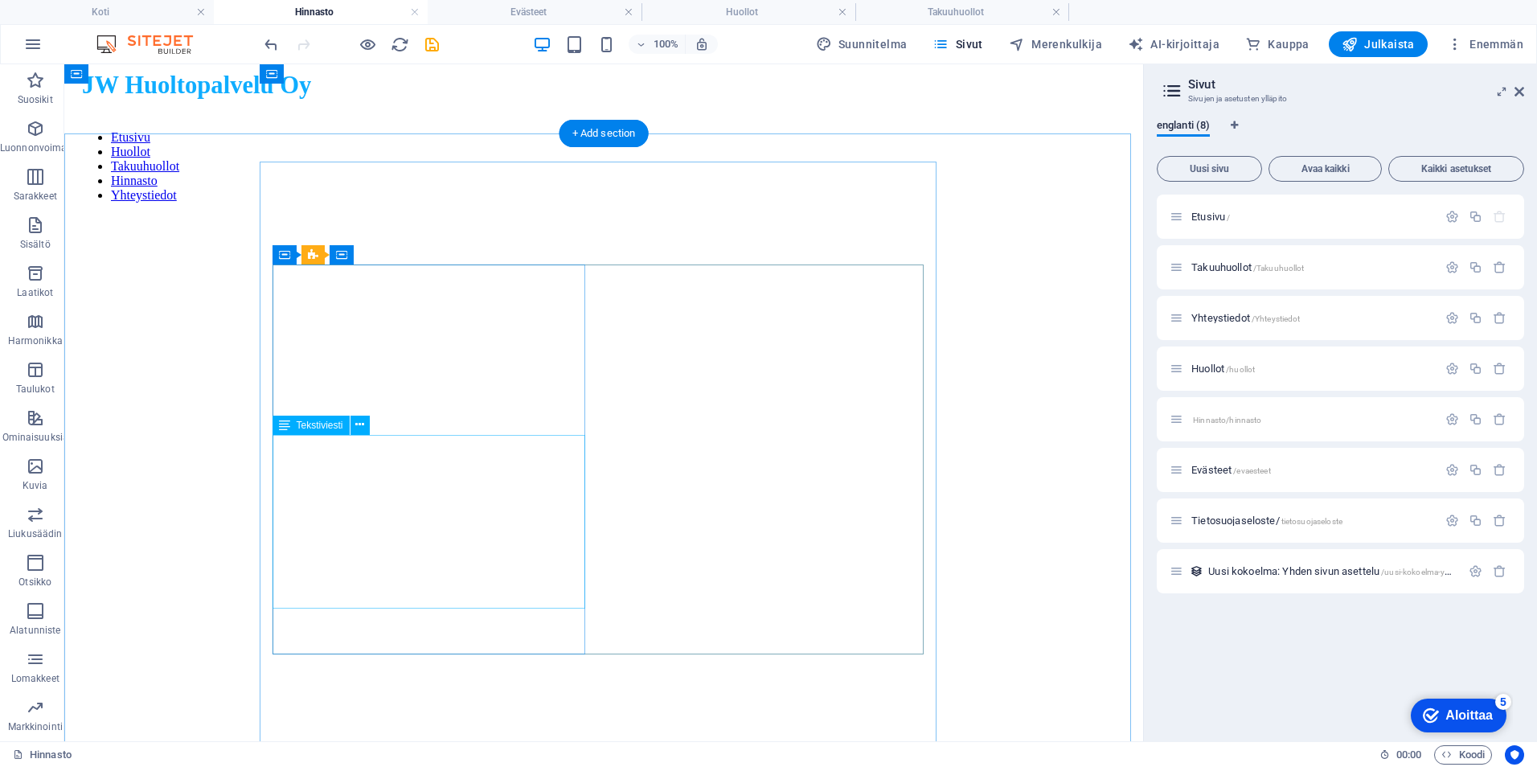
scroll to position [0, 0]
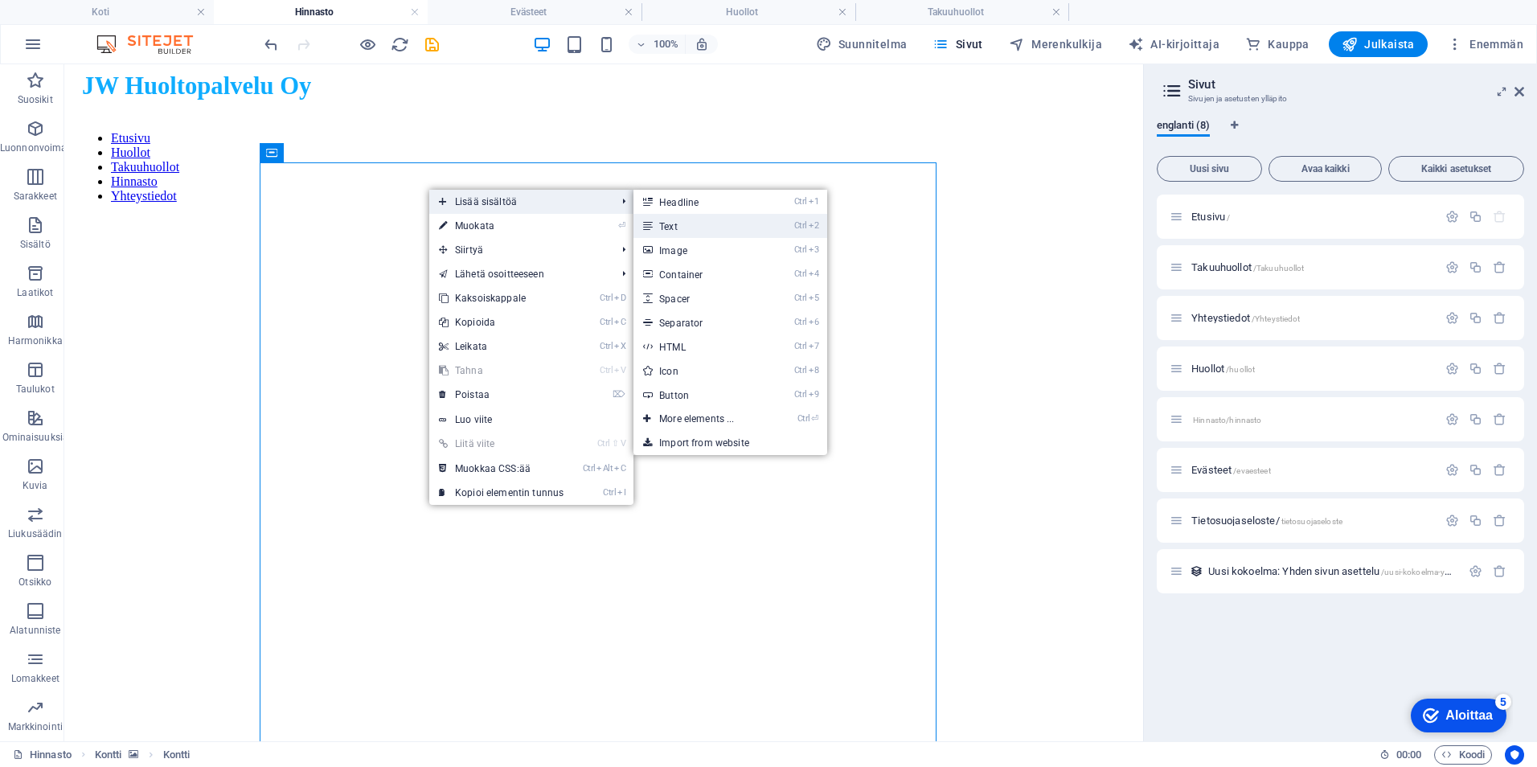
click at [721, 226] on link "Ctrl 2 Text" at bounding box center [699, 226] width 133 height 24
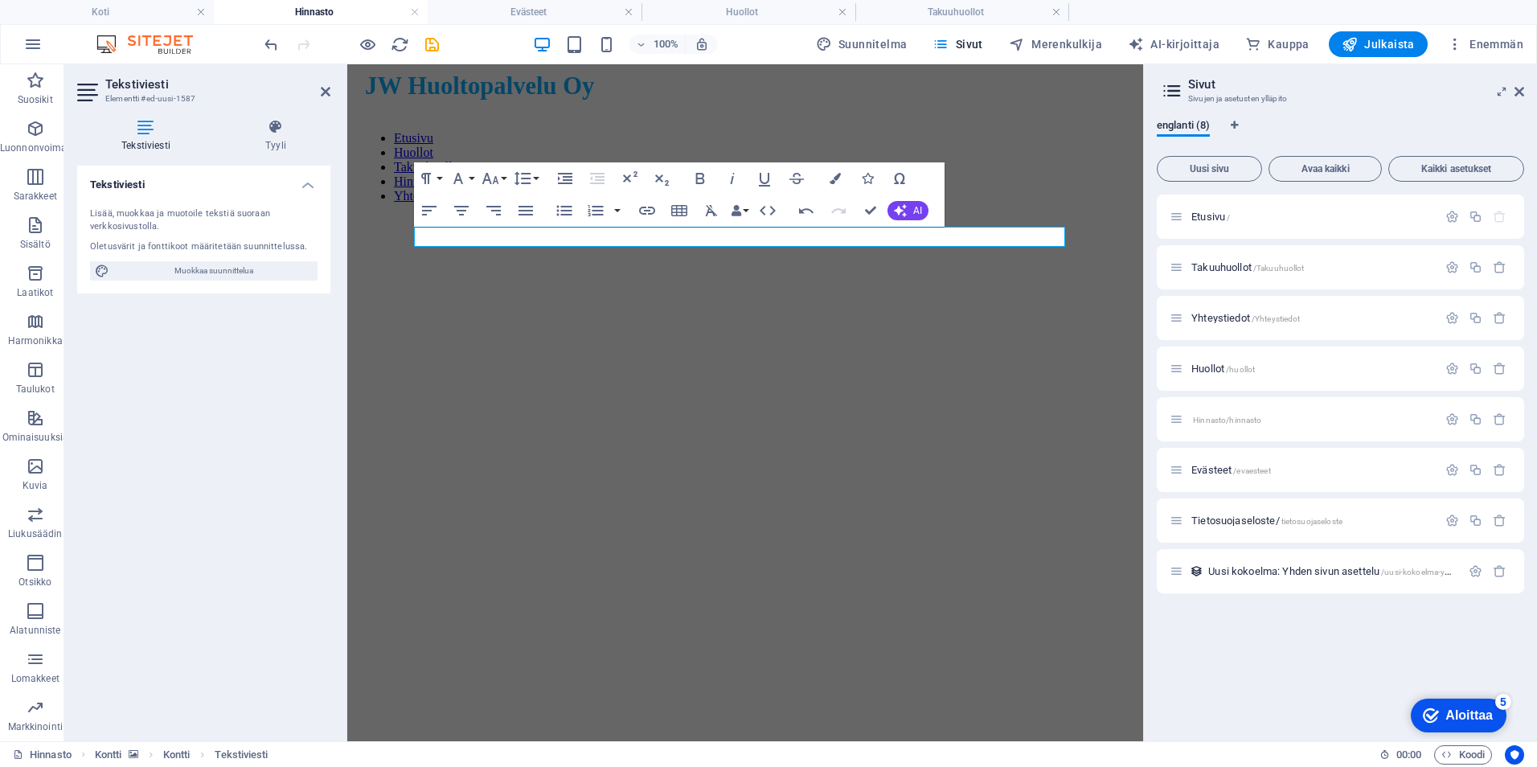
click at [1107, 216] on figure at bounding box center [745, 216] width 783 height 0
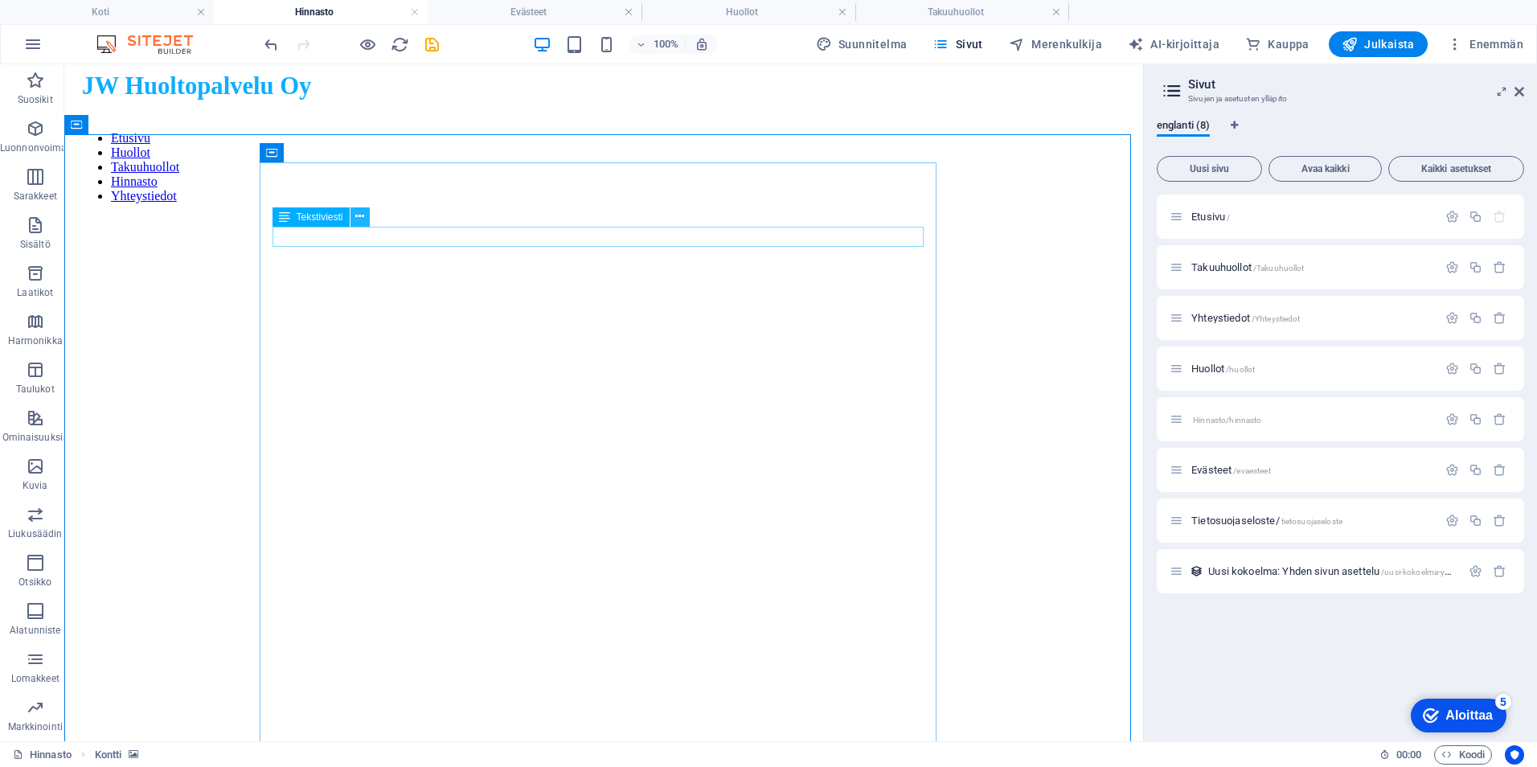
click at [356, 215] on icon at bounding box center [359, 216] width 9 height 17
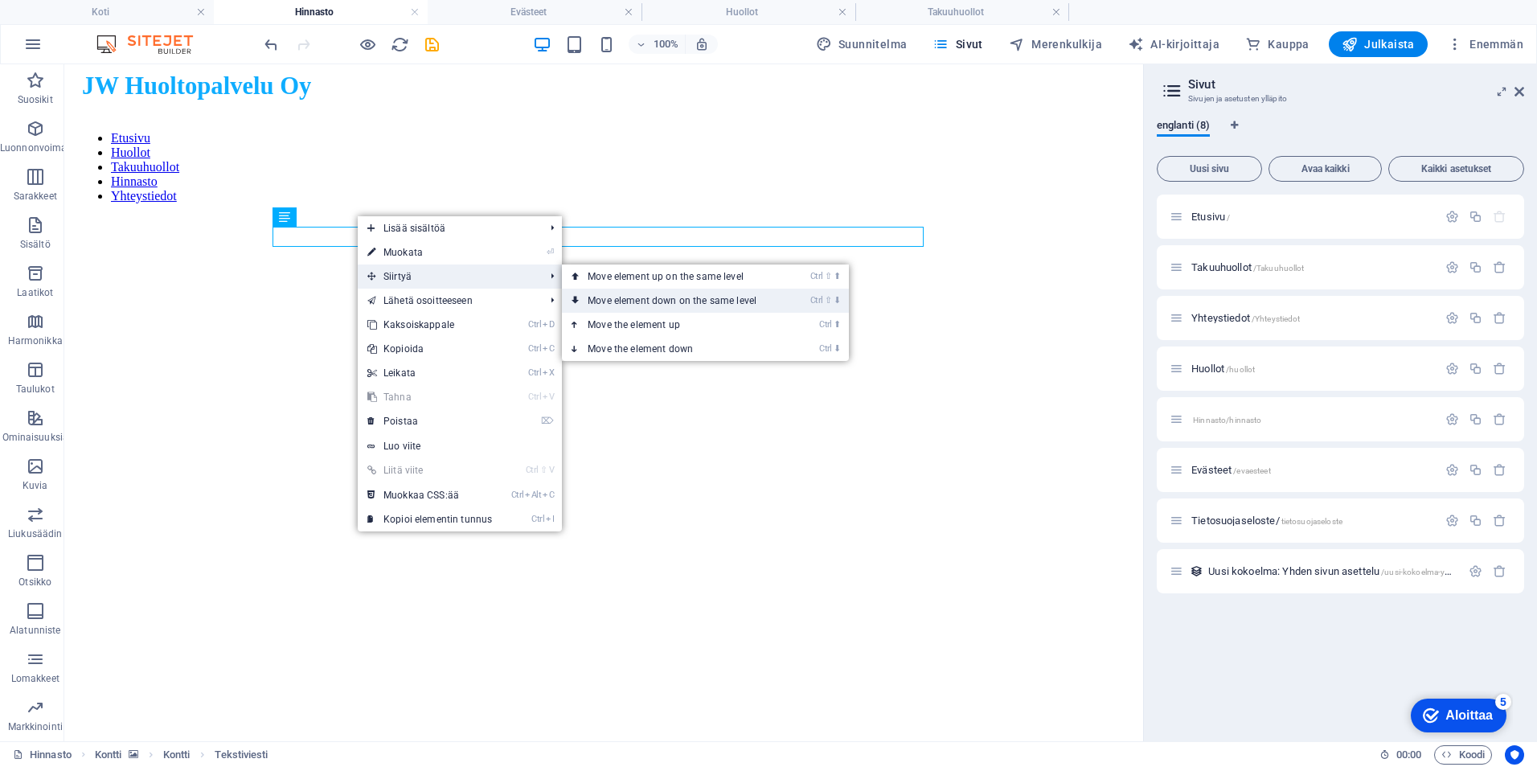
click at [611, 307] on link "Ctrl ⇧ ⬇ Move element down on the same level" at bounding box center [675, 301] width 227 height 24
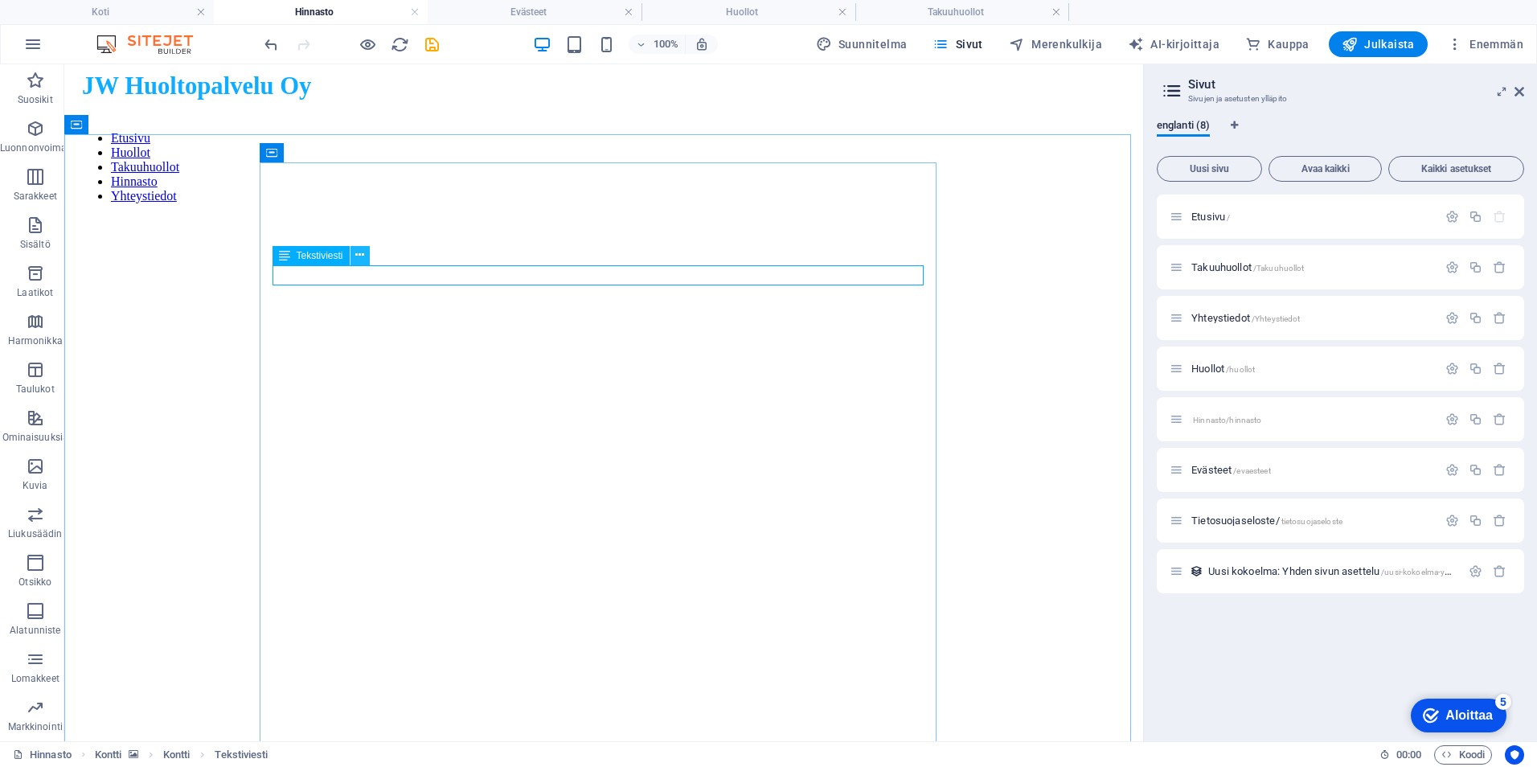
click at [359, 251] on icon at bounding box center [359, 255] width 9 height 17
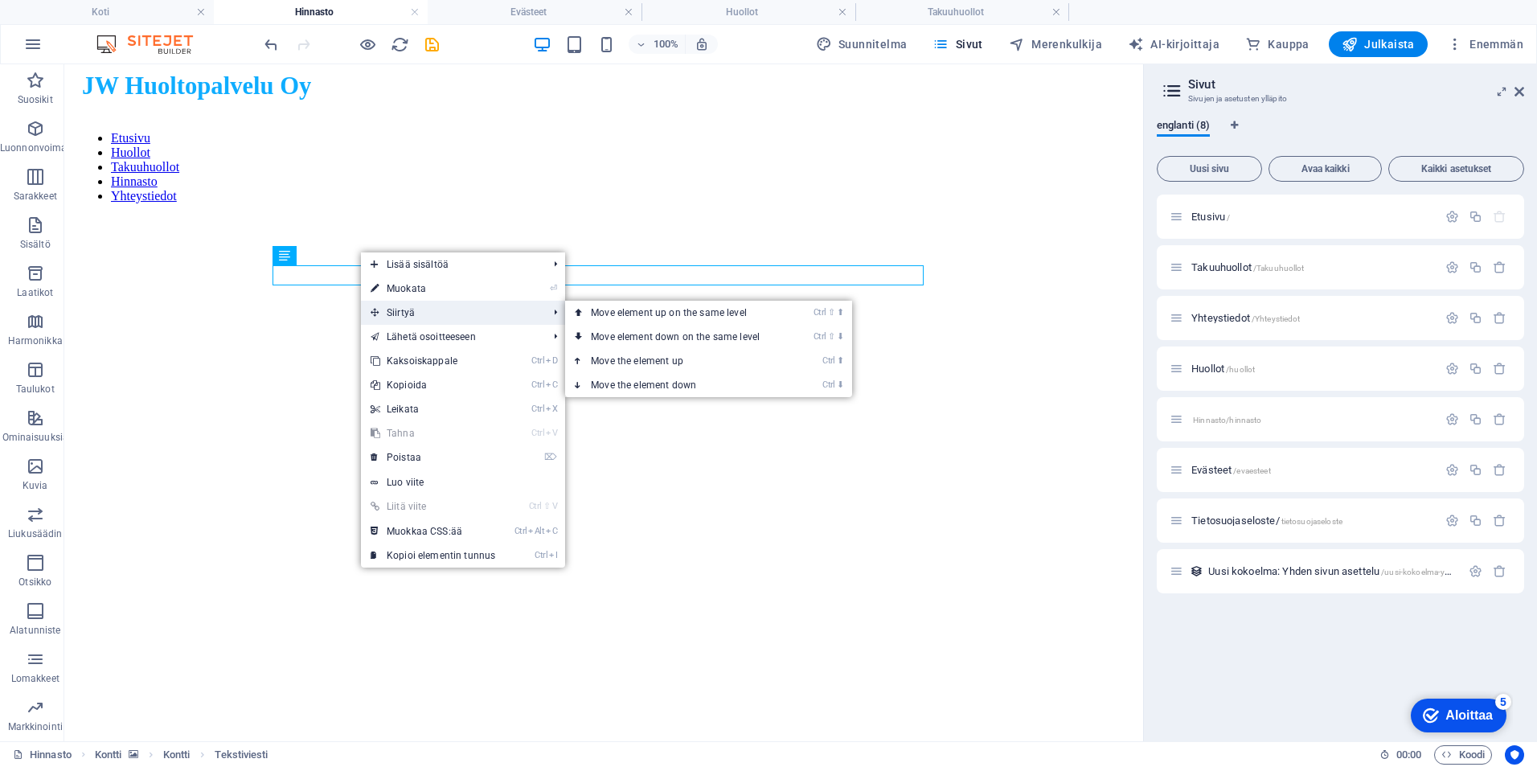
click at [407, 309] on font "Siirtyä" at bounding box center [401, 312] width 28 height 11
click at [613, 332] on font "Move element down on the same level" at bounding box center [675, 336] width 169 height 11
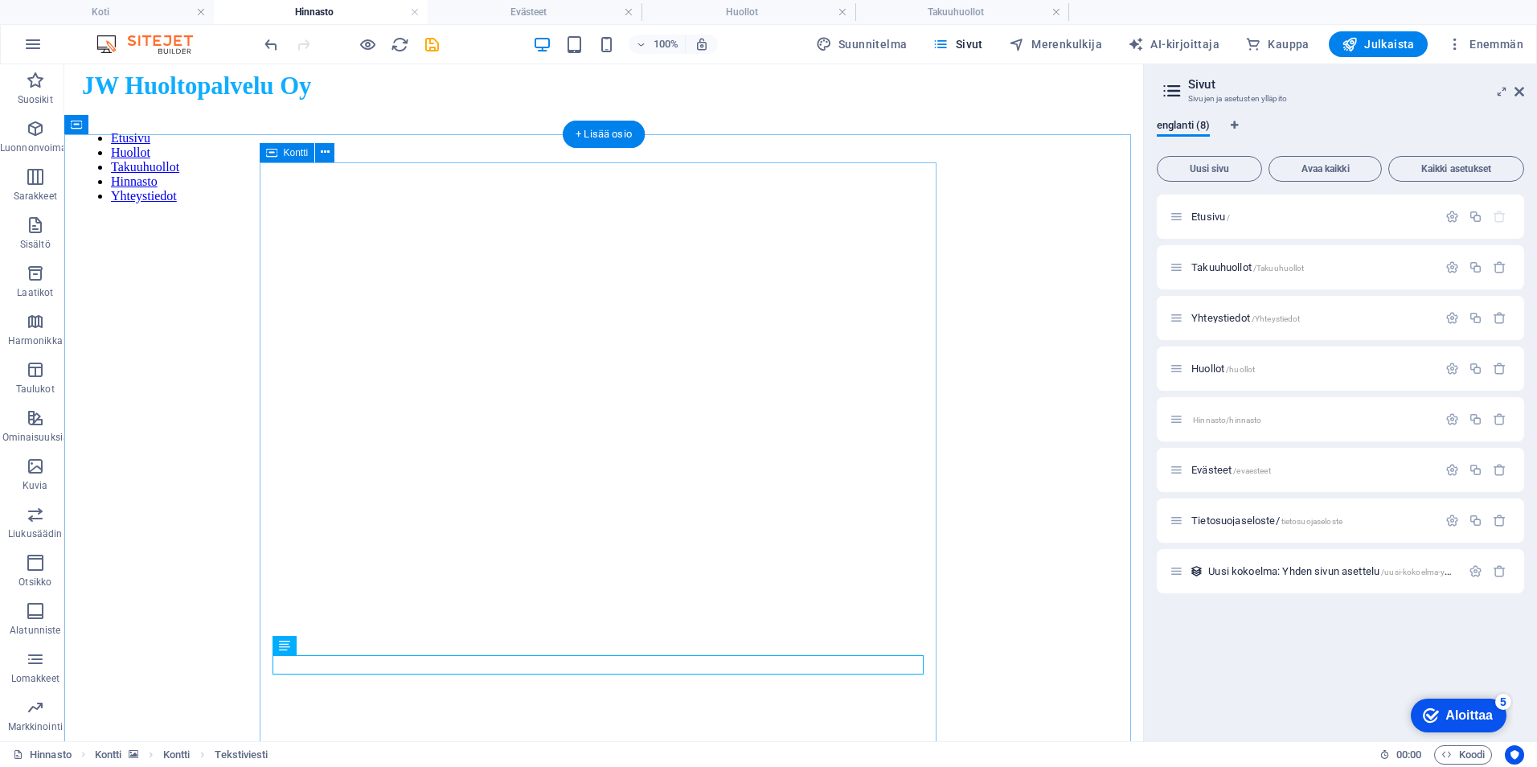
click at [360, 641] on icon at bounding box center [359, 645] width 9 height 17
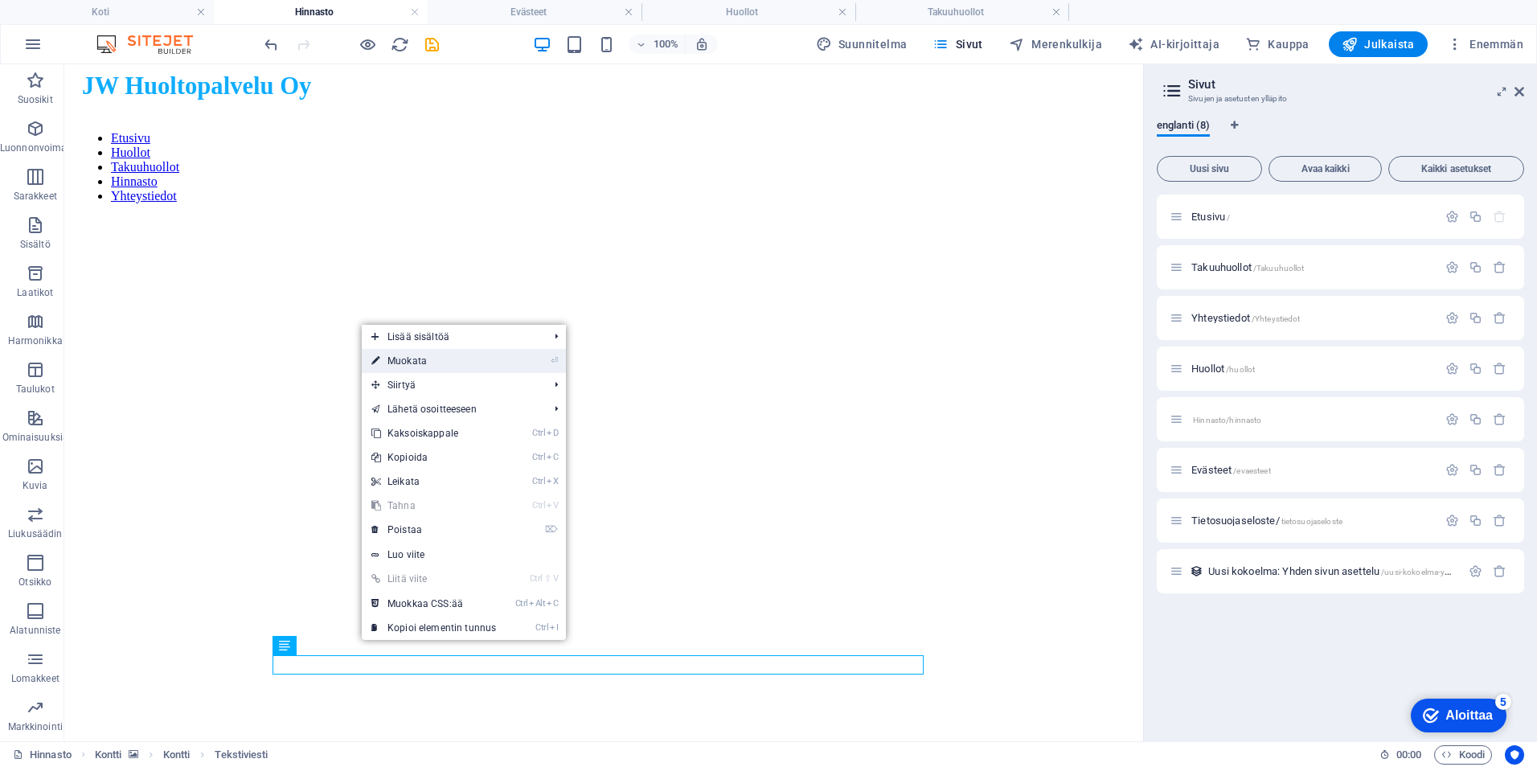
click at [434, 363] on link "⏎ Muokata" at bounding box center [434, 361] width 144 height 24
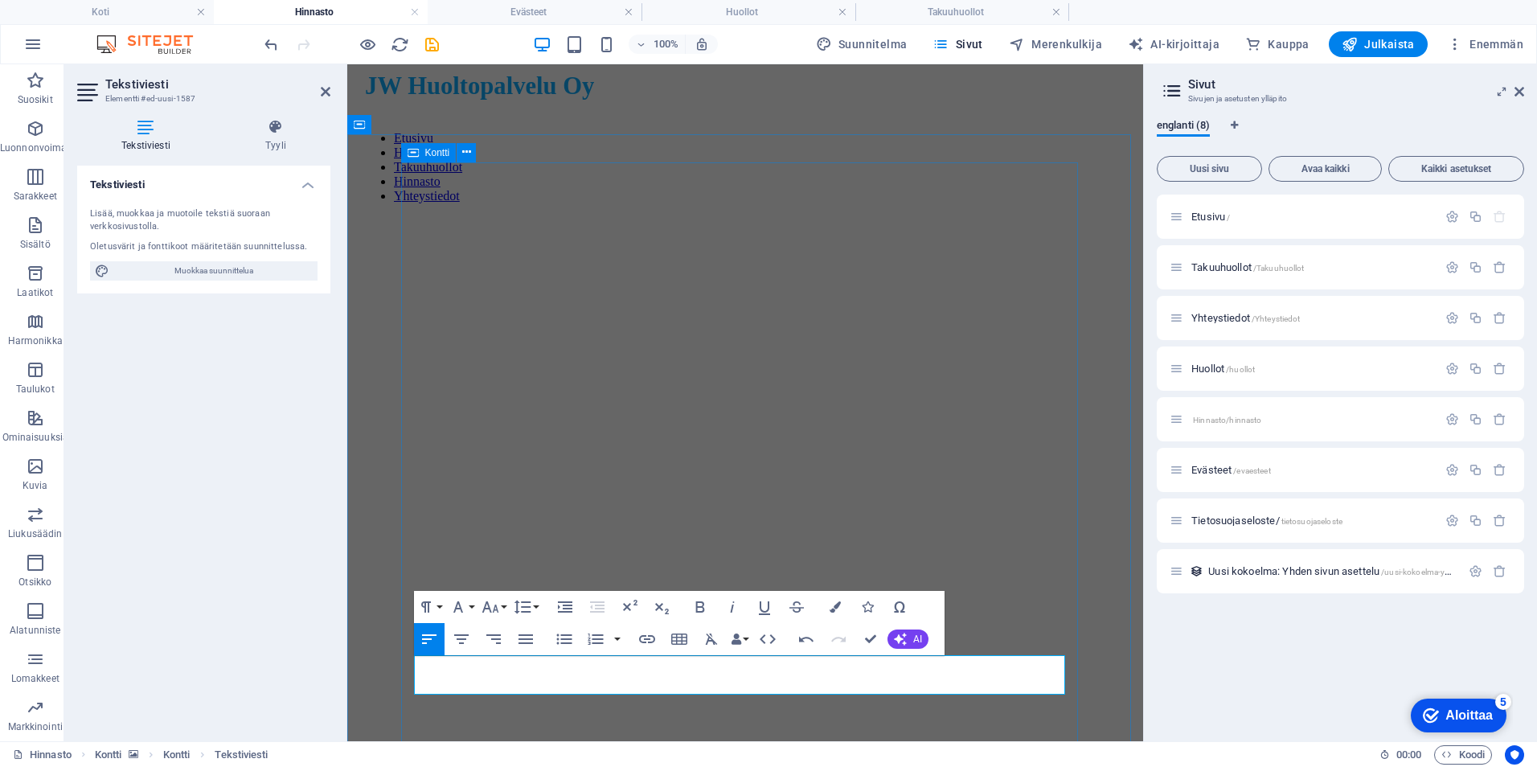
drag, startPoint x: 658, startPoint y: 685, endPoint x: 401, endPoint y: 663, distance: 257.3
click at [469, 609] on button "Fonttiperhe" at bounding box center [461, 607] width 31 height 32
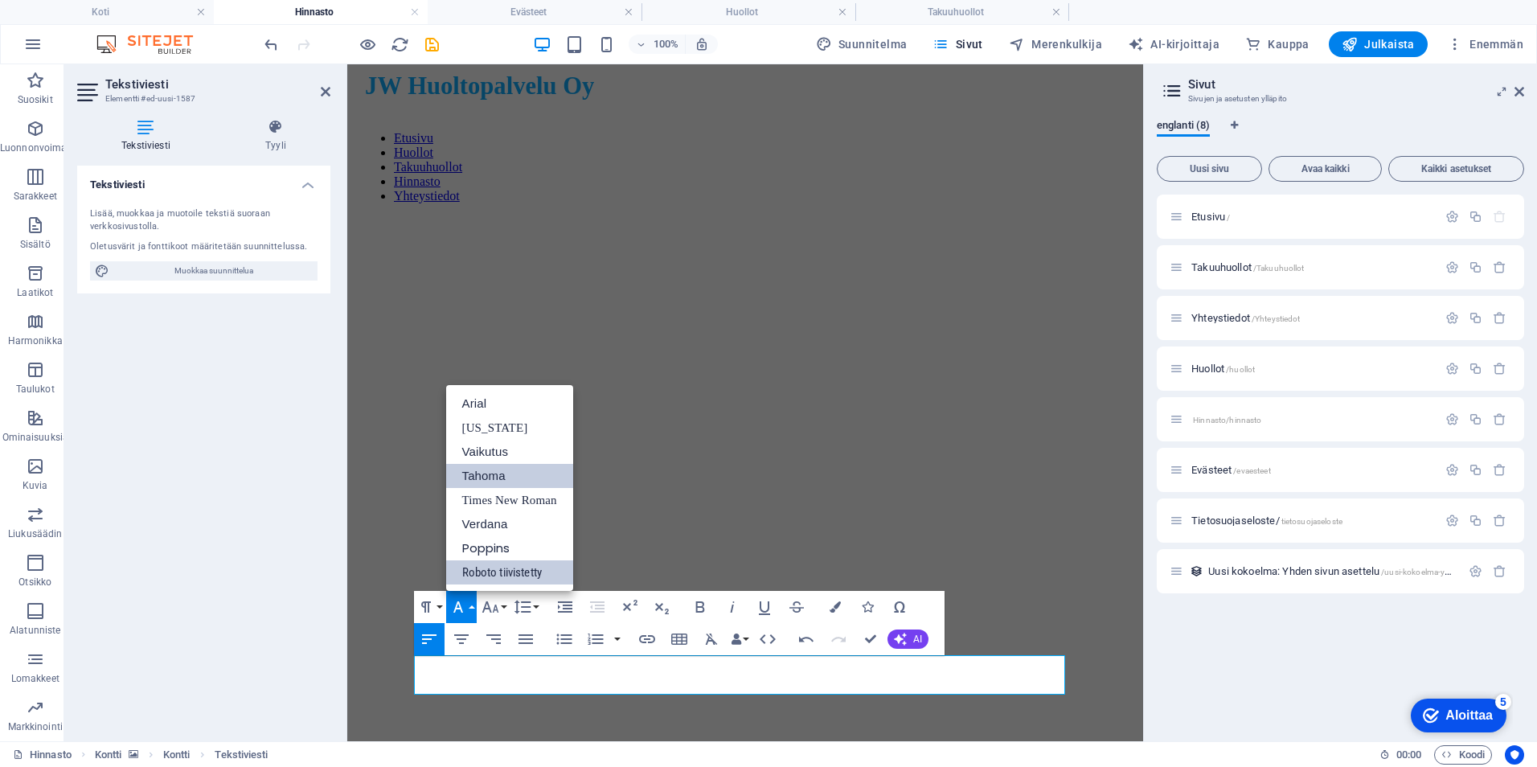
click at [514, 481] on link "Tahoma" at bounding box center [509, 476] width 127 height 24
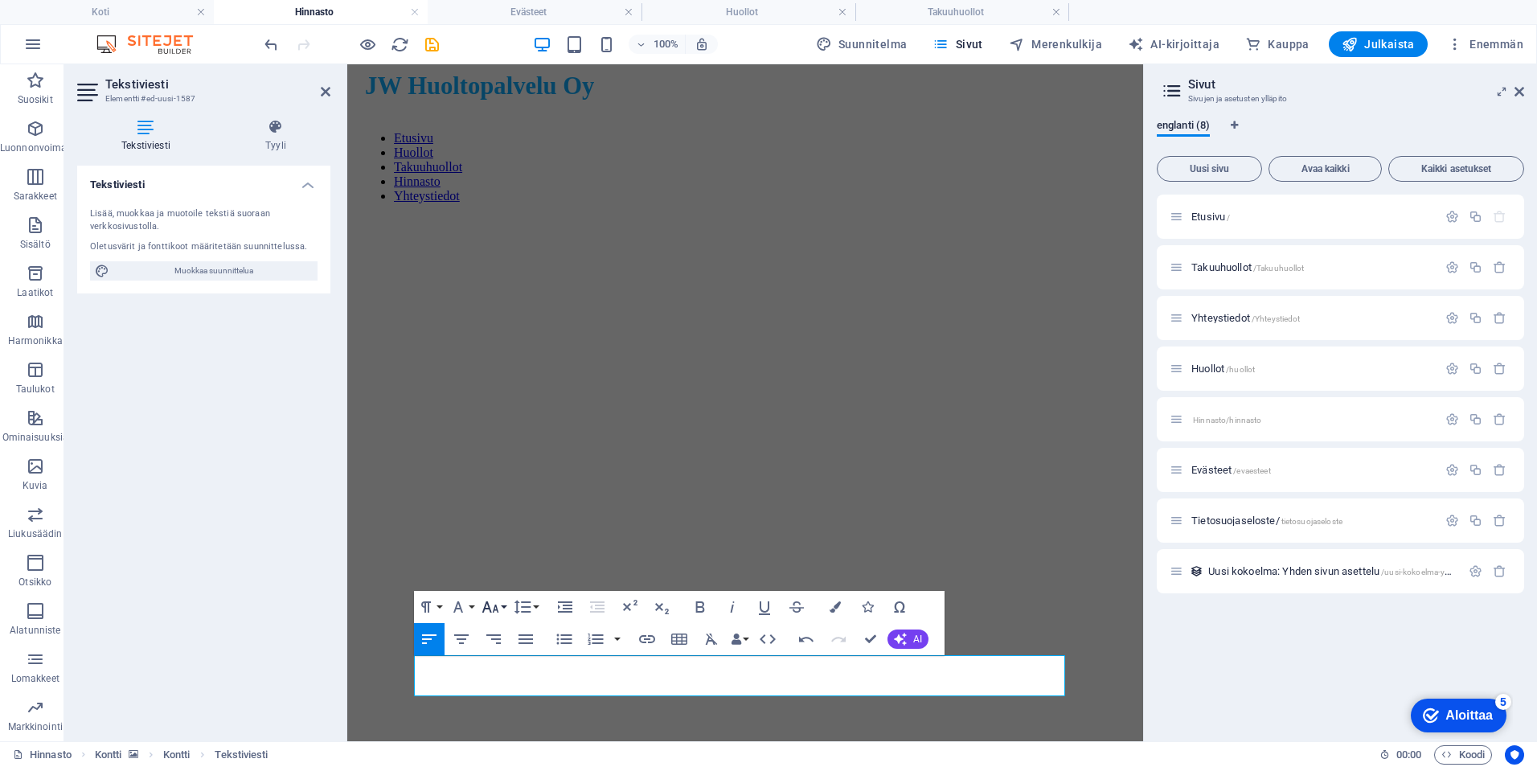
click at [495, 607] on icon "button" at bounding box center [490, 606] width 19 height 19
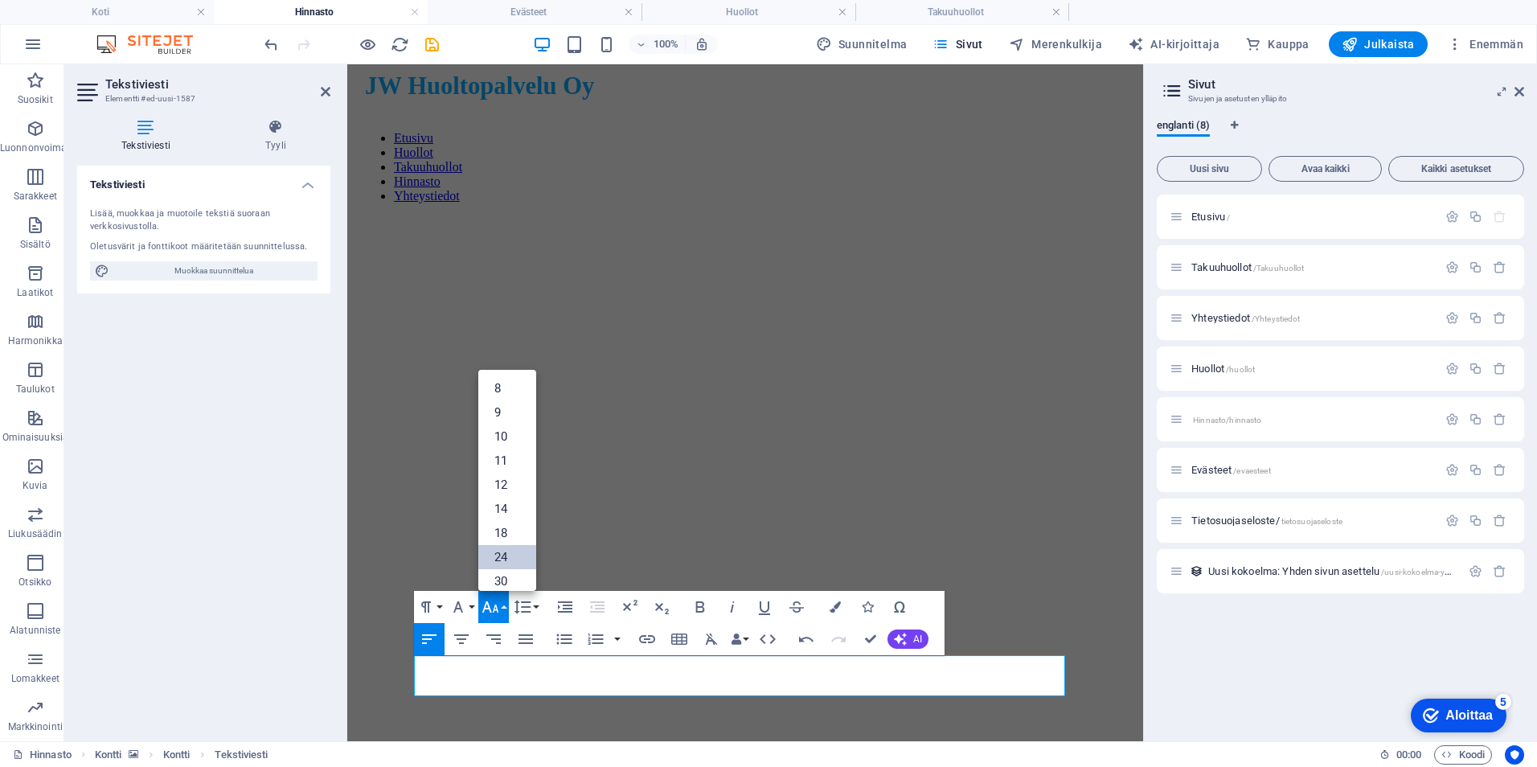
click at [506, 557] on link "24" at bounding box center [507, 557] width 58 height 24
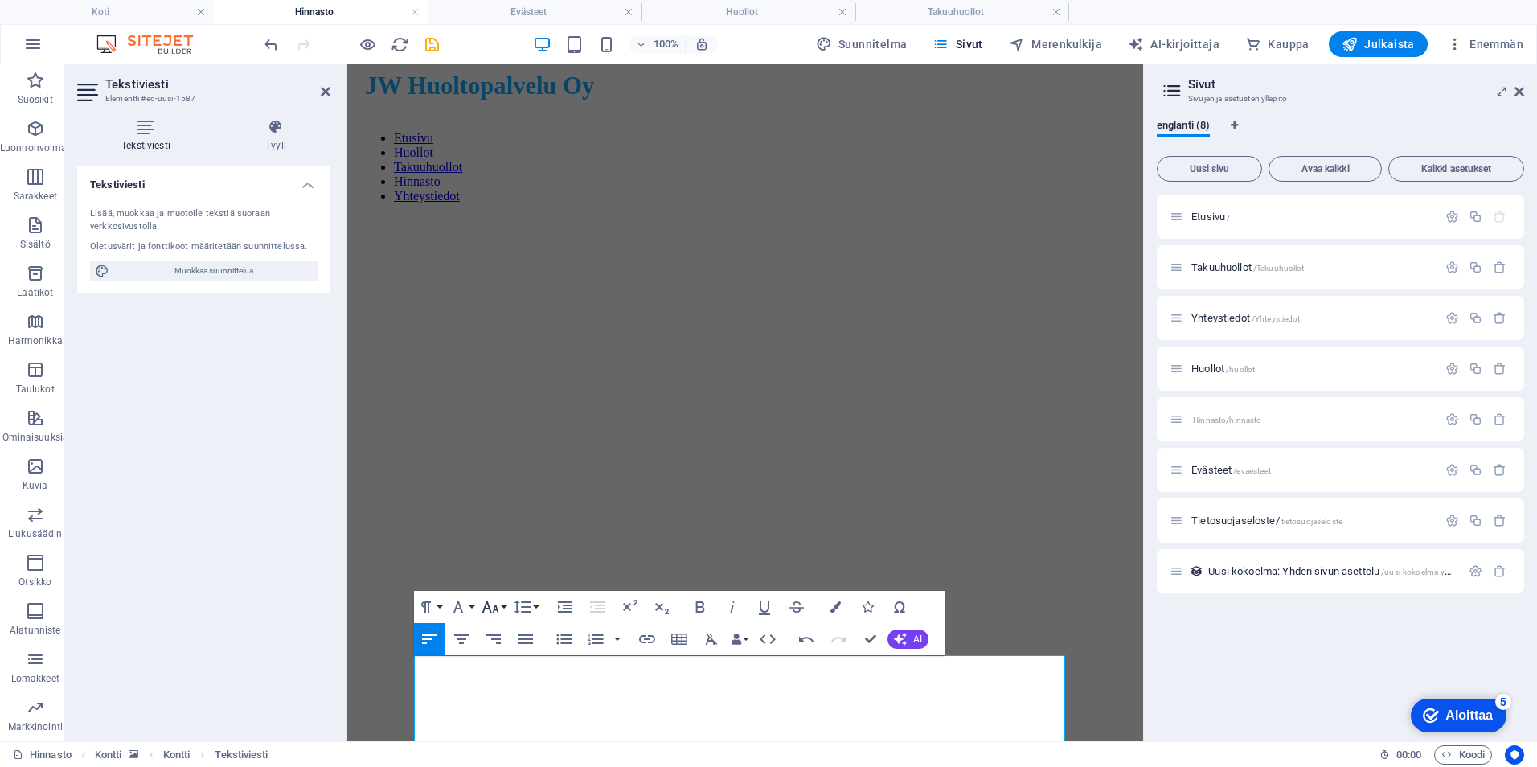
click at [498, 609] on icon "button" at bounding box center [490, 606] width 19 height 19
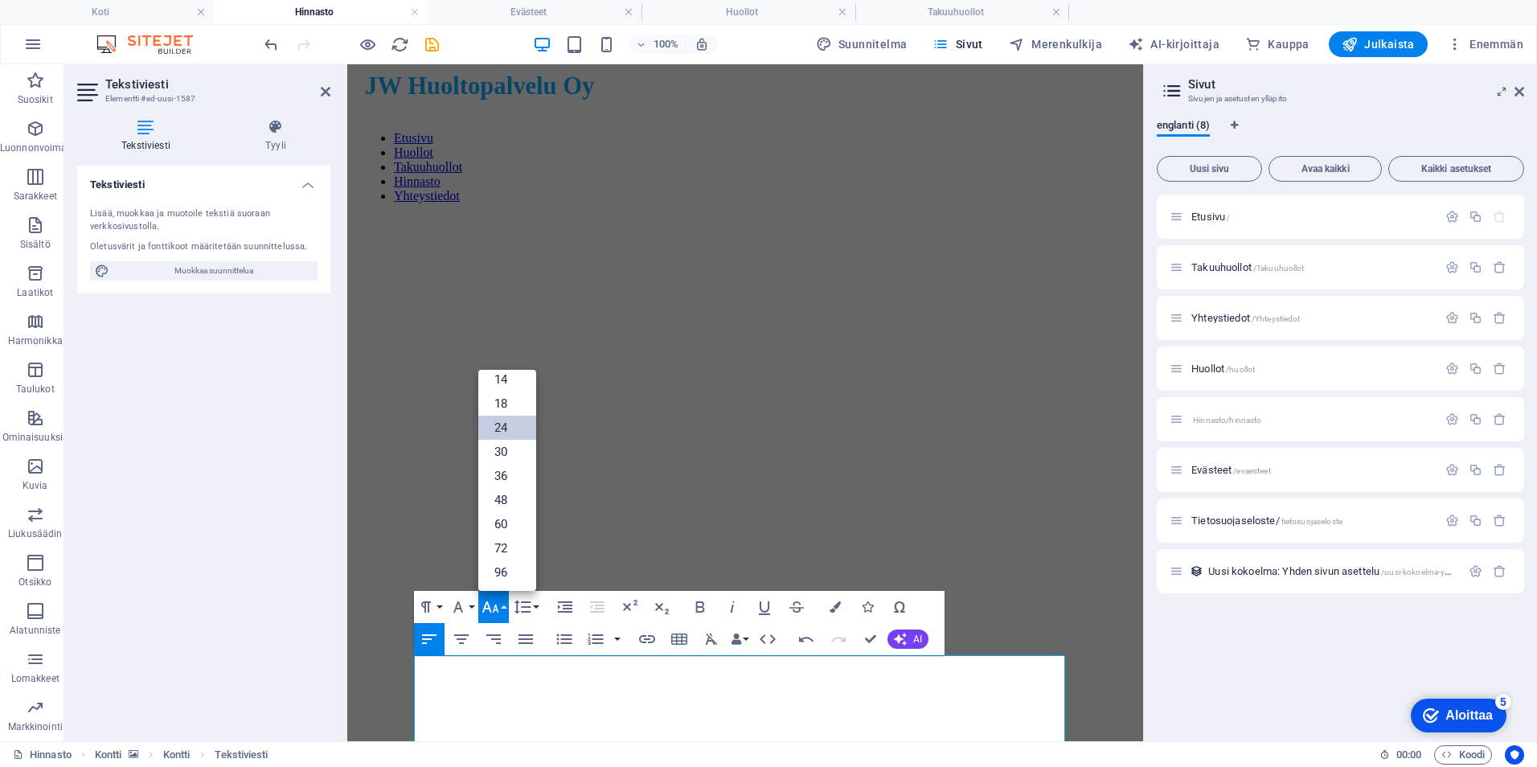
scroll to position [129, 0]
click at [518, 380] on link "14" at bounding box center [507, 379] width 58 height 24
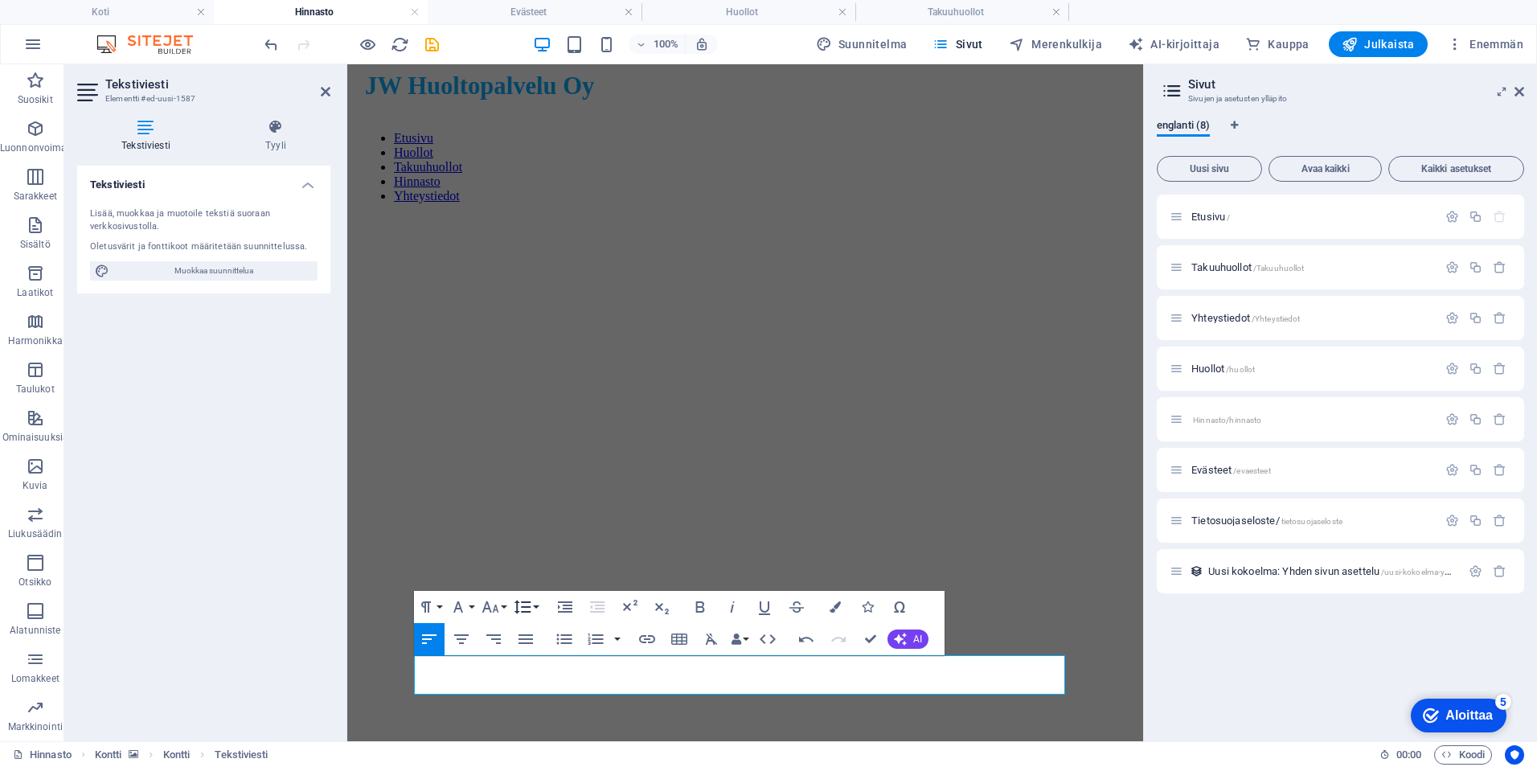
click at [531, 609] on icon "button" at bounding box center [522, 606] width 19 height 19
click at [494, 610] on icon "button" at bounding box center [489, 606] width 17 height 11
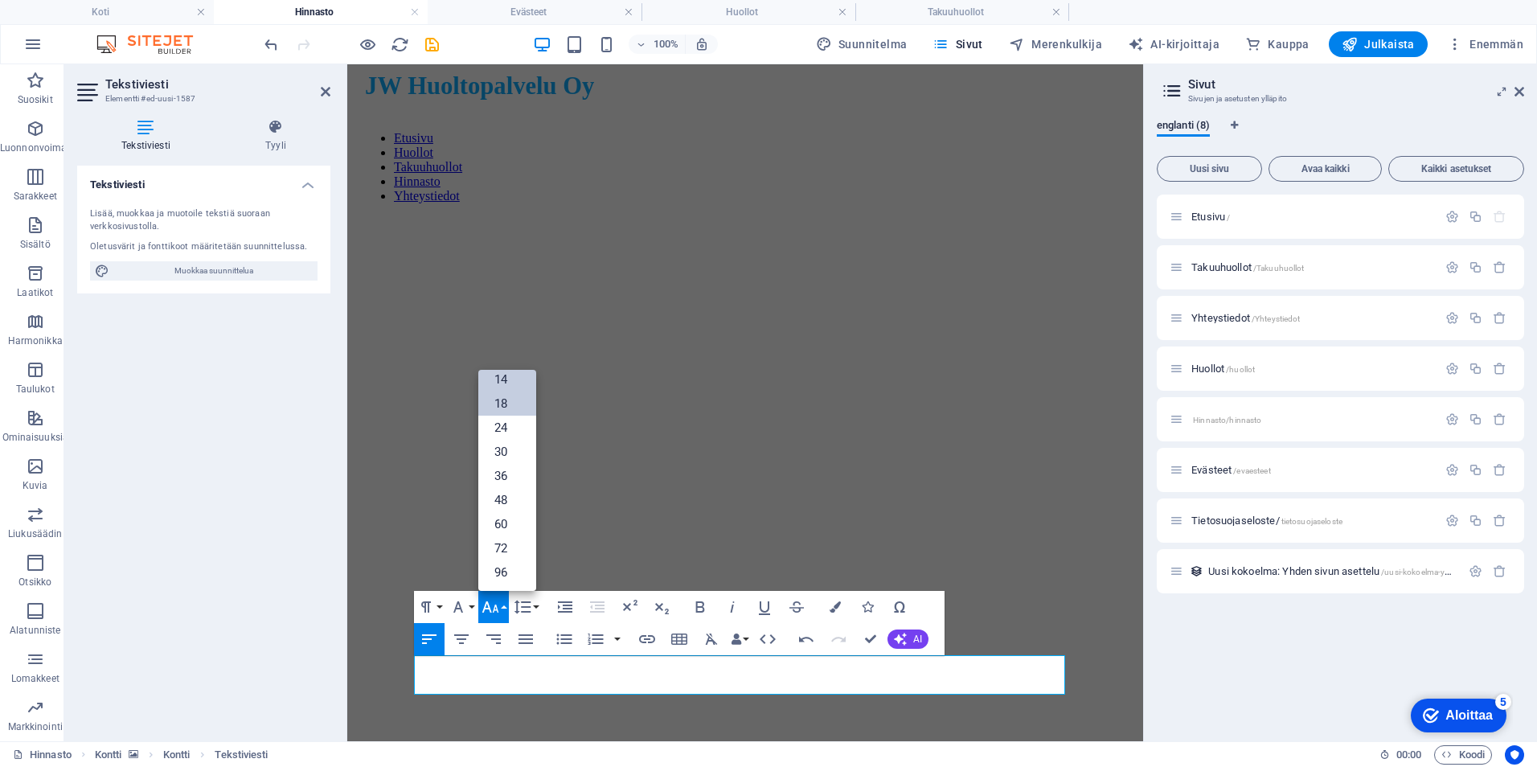
click at [504, 412] on link "18" at bounding box center [507, 403] width 58 height 24
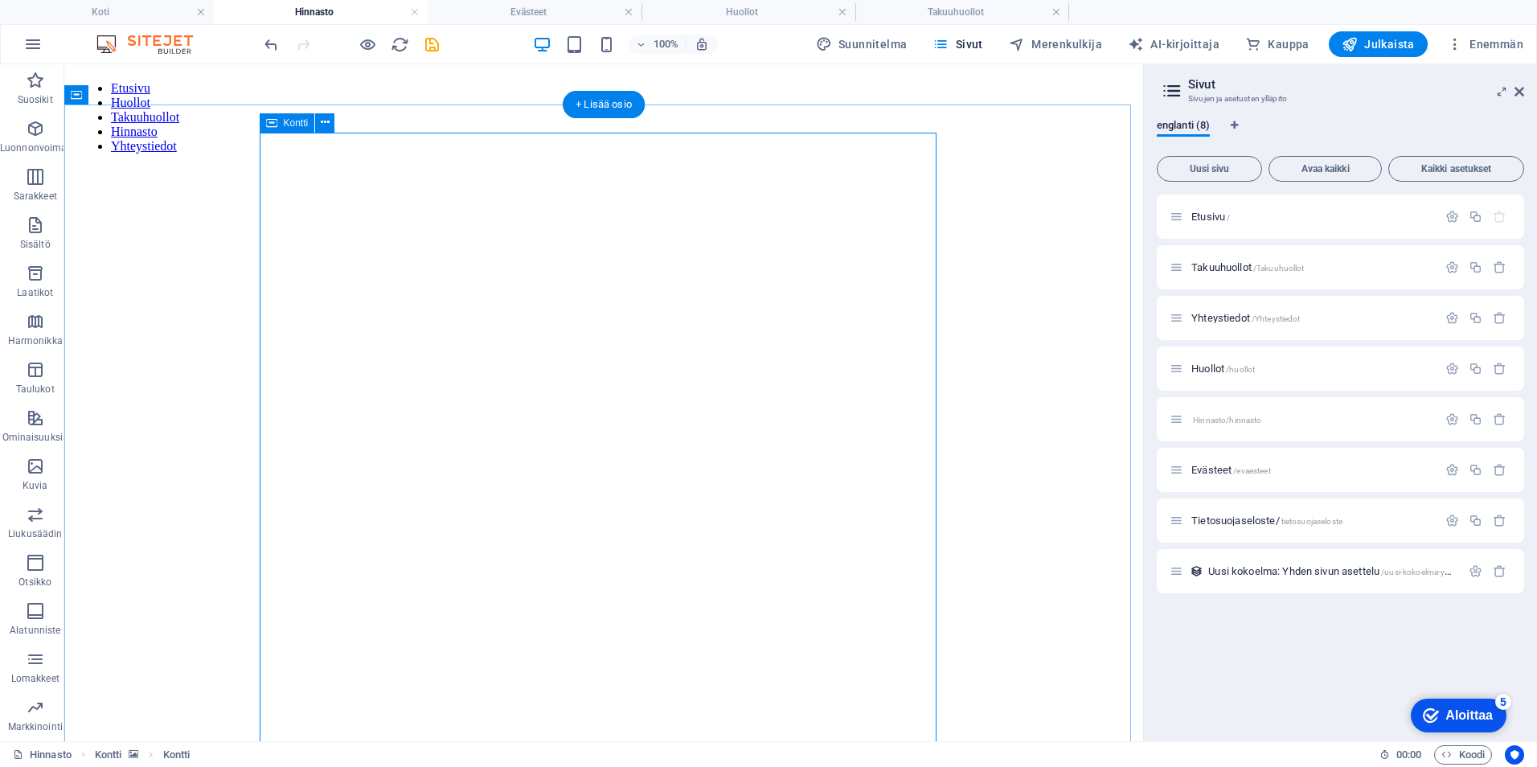
scroll to position [80, 0]
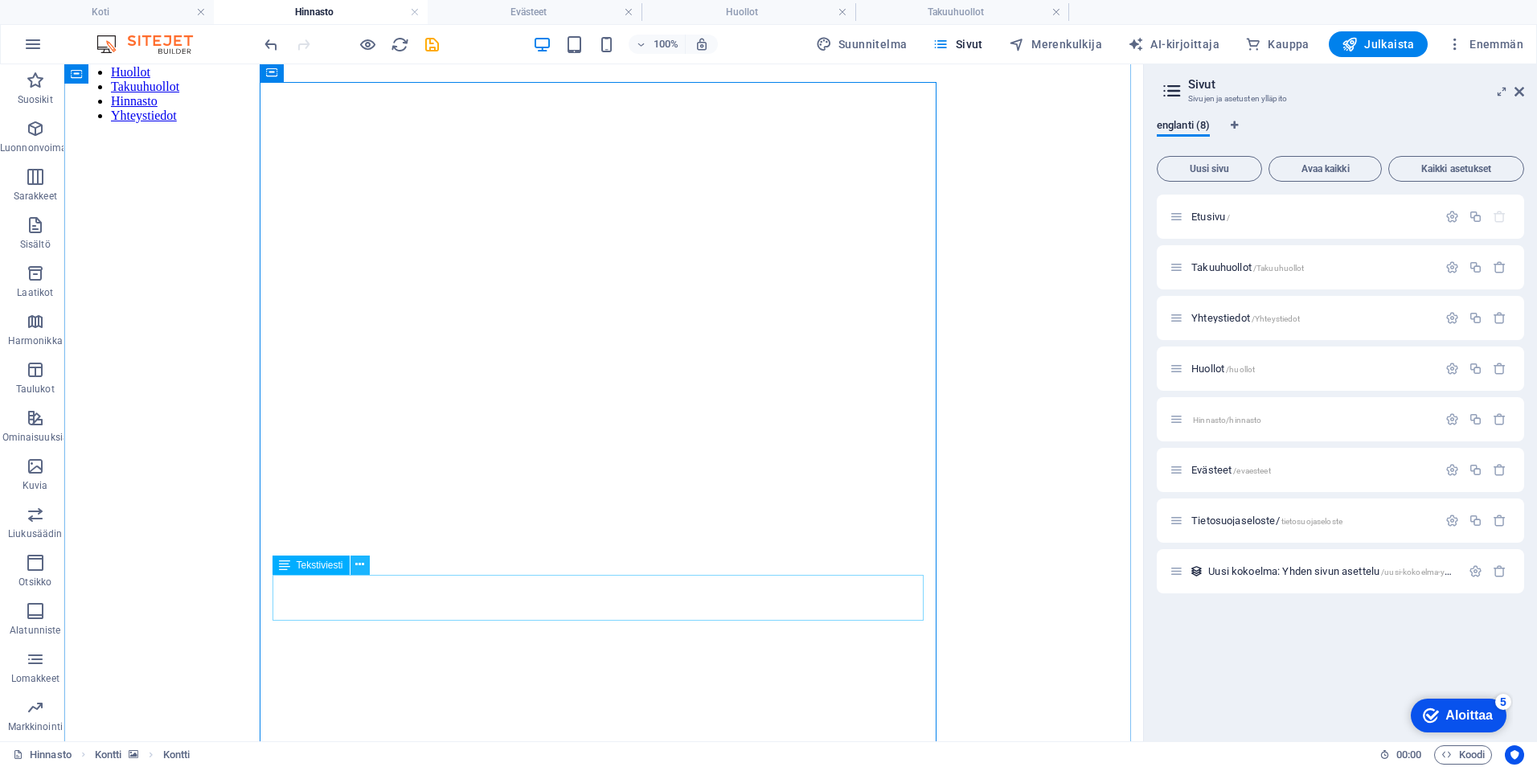
click at [359, 562] on icon at bounding box center [359, 564] width 9 height 17
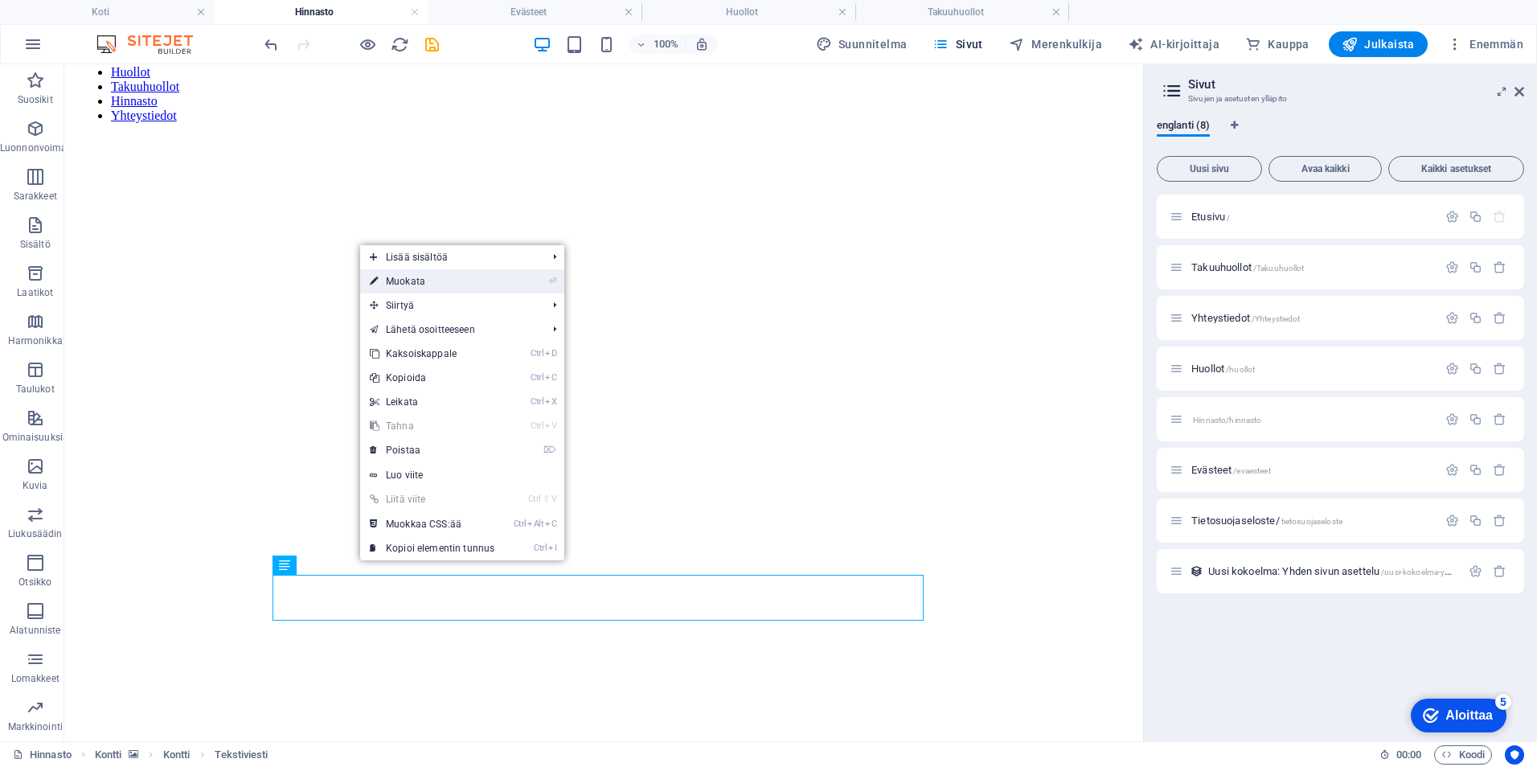
click at [440, 276] on link "⏎ Muokata" at bounding box center [432, 281] width 144 height 24
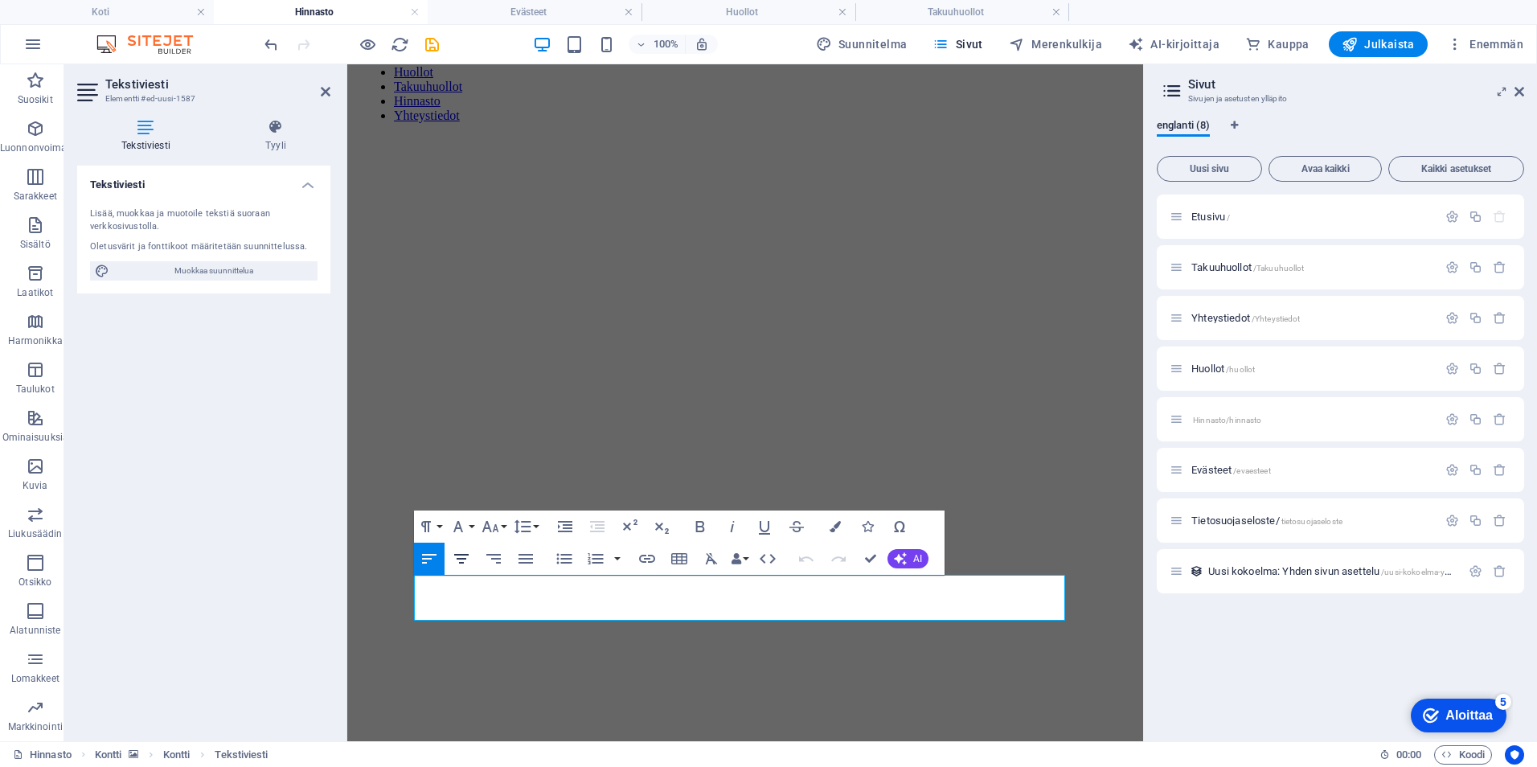
click at [462, 555] on icon "button" at bounding box center [461, 559] width 14 height 10
click at [299, 593] on div "Tekstiviesti Lisää, muokkaa ja muotoile tekstiä suoraan verkkosivustolla. Oletu…" at bounding box center [203, 447] width 253 height 563
click at [373, 136] on figure at bounding box center [745, 136] width 783 height 0
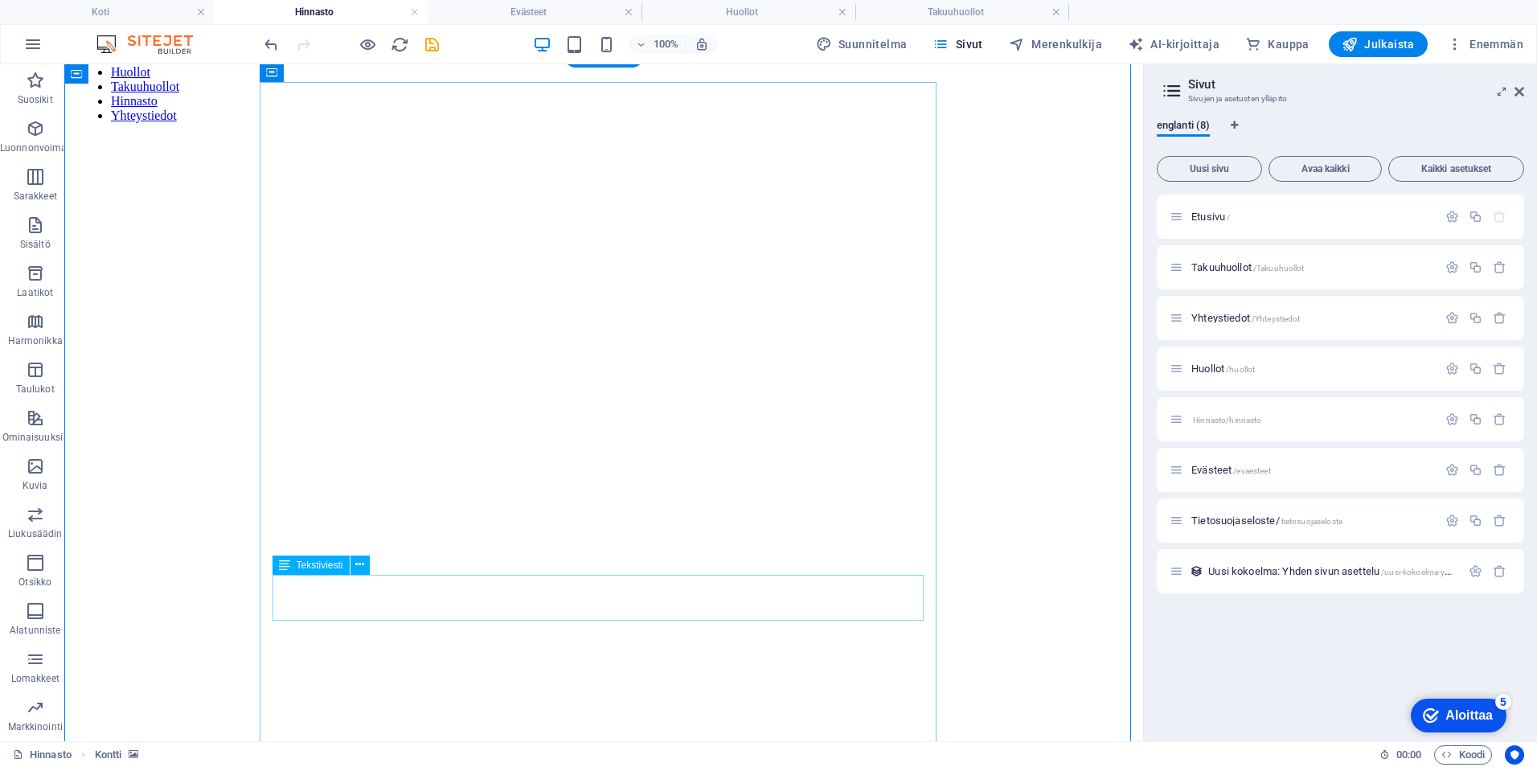
click at [366, 567] on button at bounding box center [359, 564] width 19 height 19
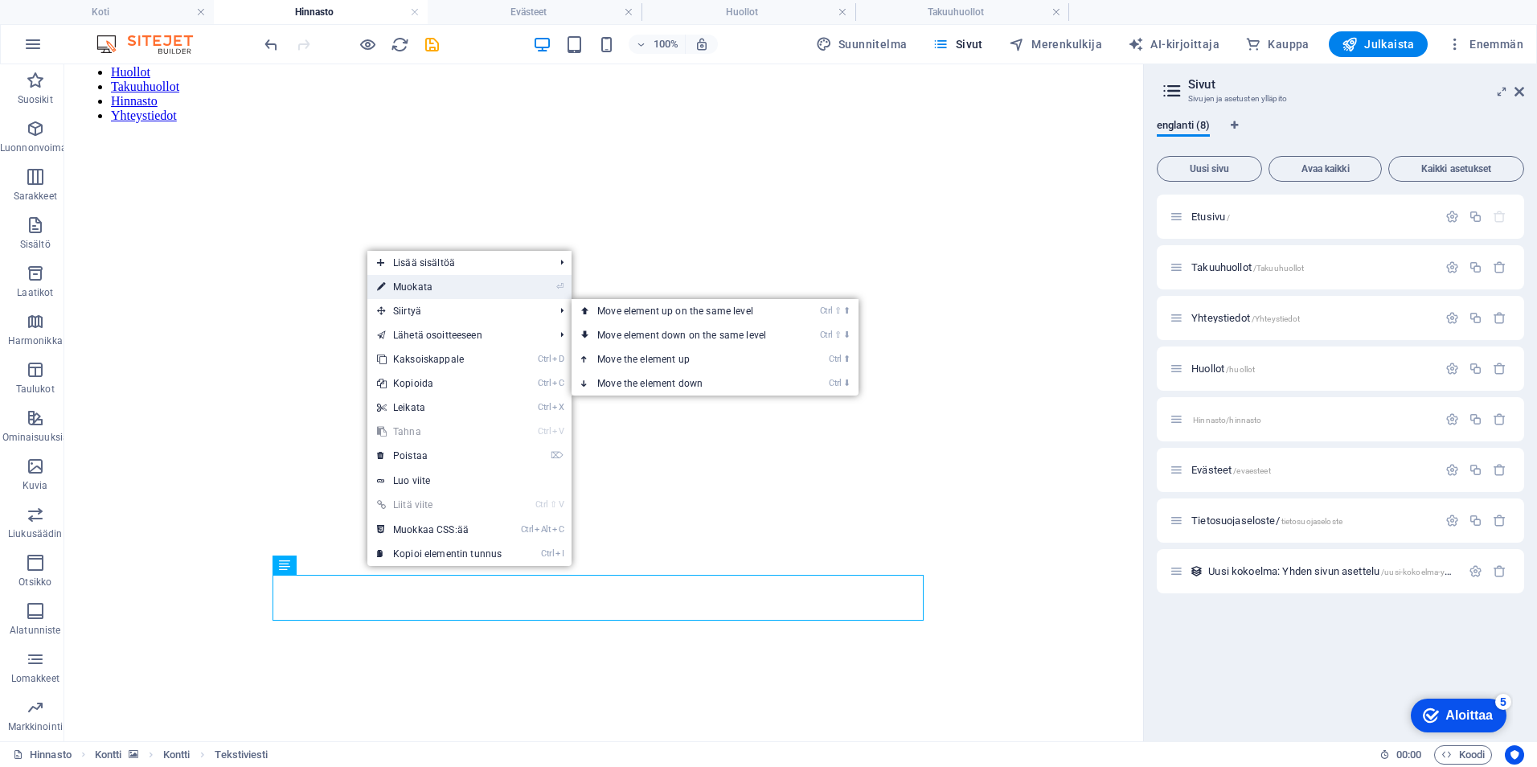
click at [473, 277] on link "⏎ Muokata" at bounding box center [439, 287] width 144 height 24
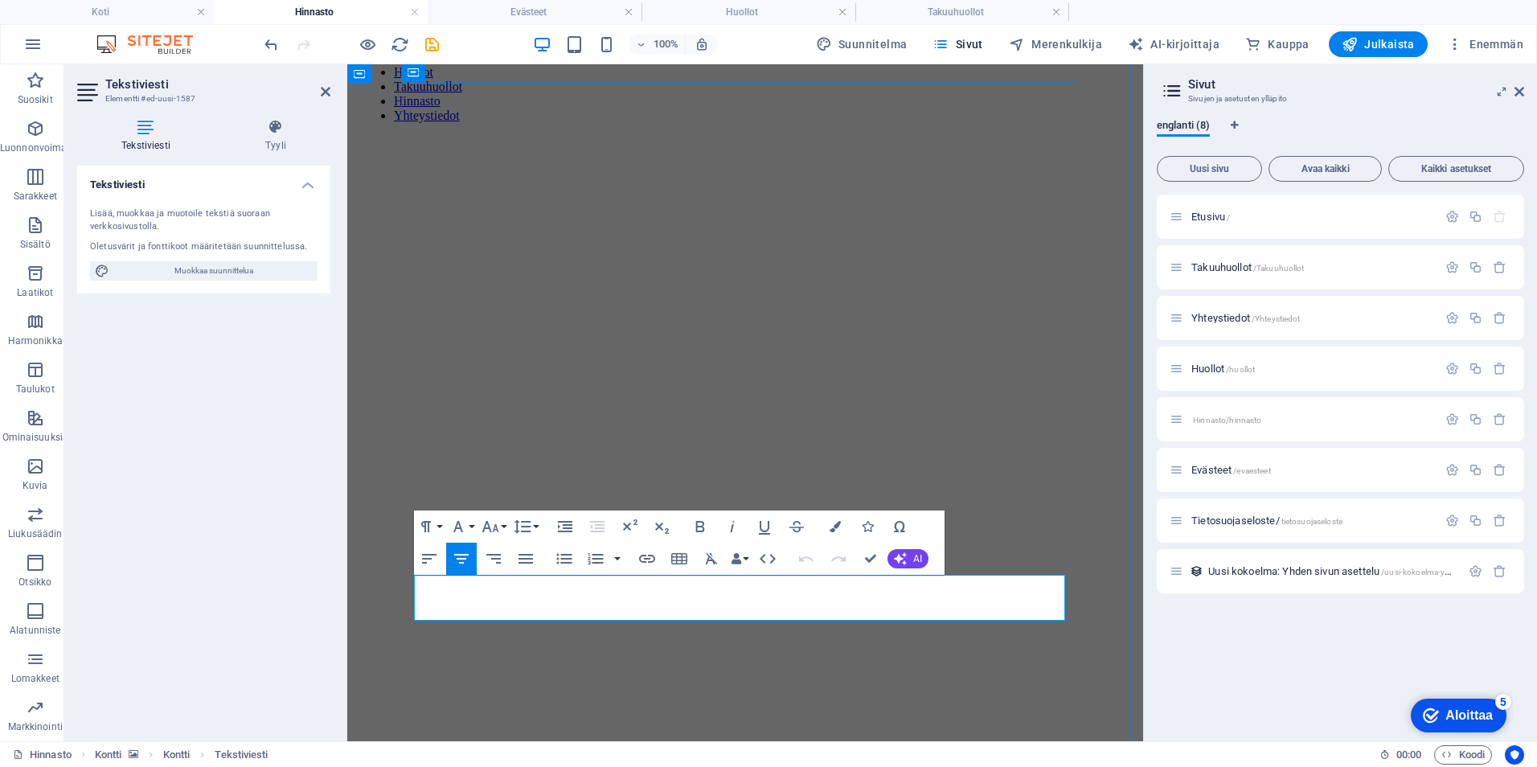
click at [1090, 136] on figure at bounding box center [745, 136] width 783 height 0
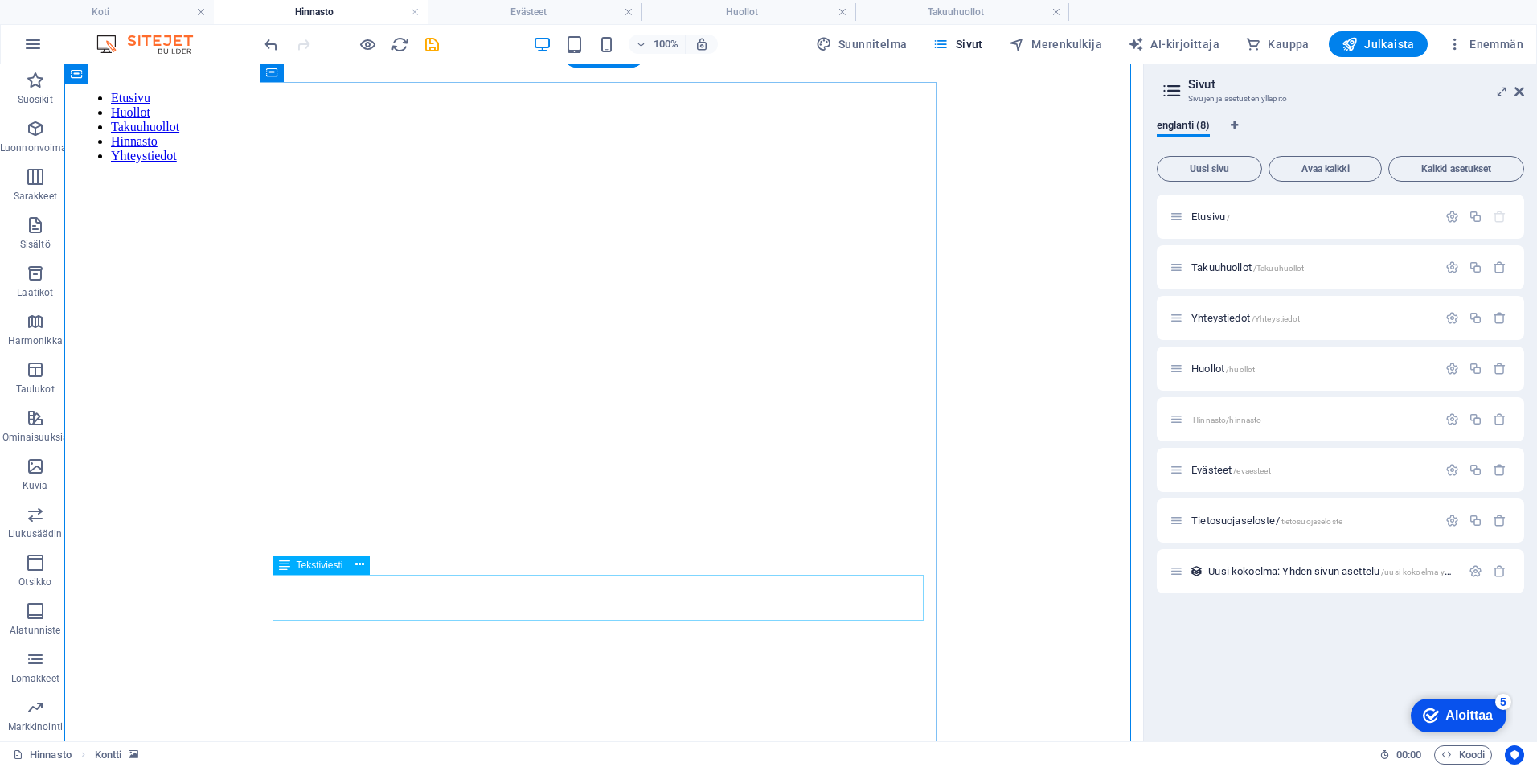
scroll to position [0, 0]
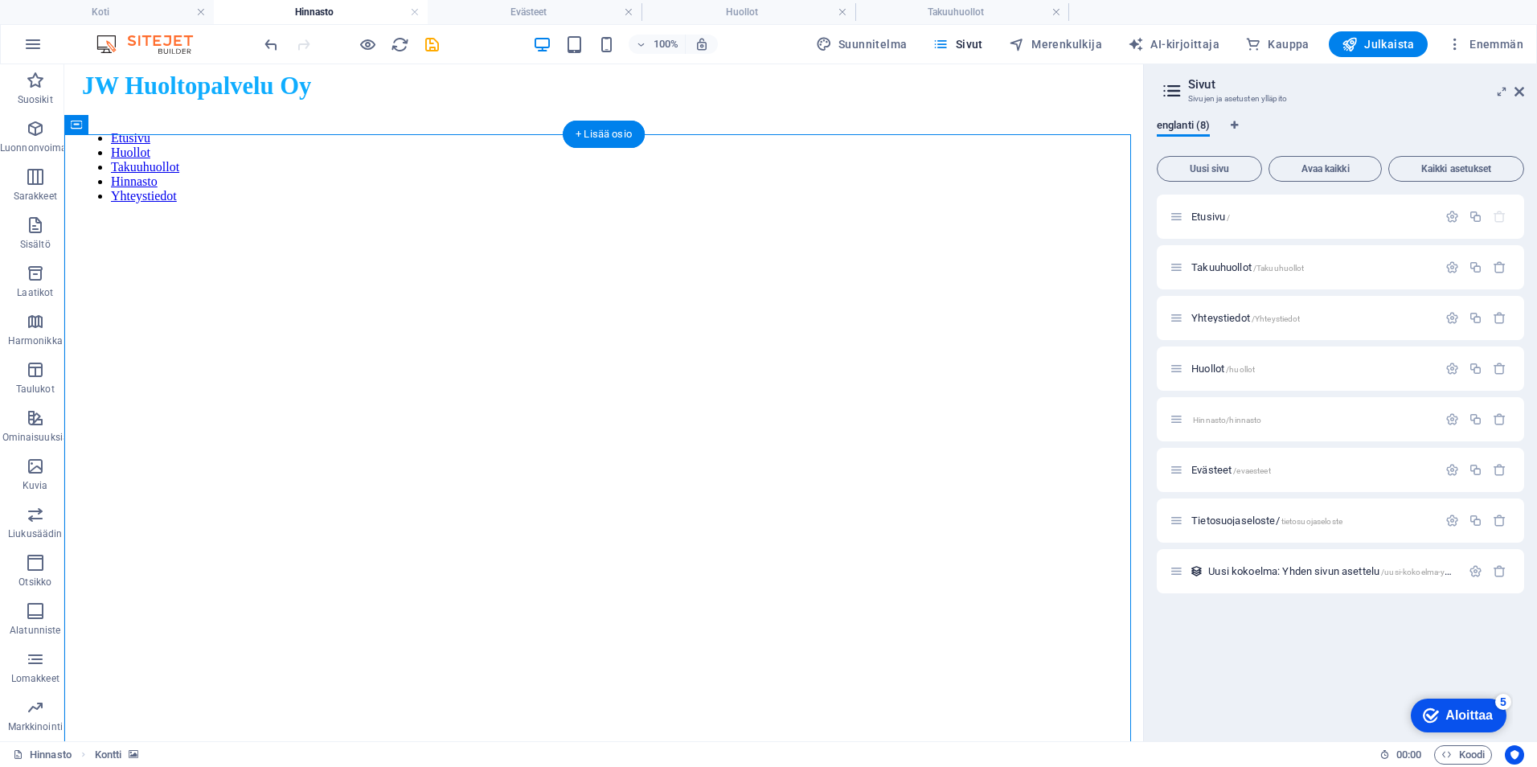
click at [1055, 216] on figure at bounding box center [604, 216] width 1066 height 0
click at [1522, 80] on h2 "Sivut" at bounding box center [1356, 84] width 336 height 14
click at [1522, 97] on icon at bounding box center [1519, 91] width 10 height 13
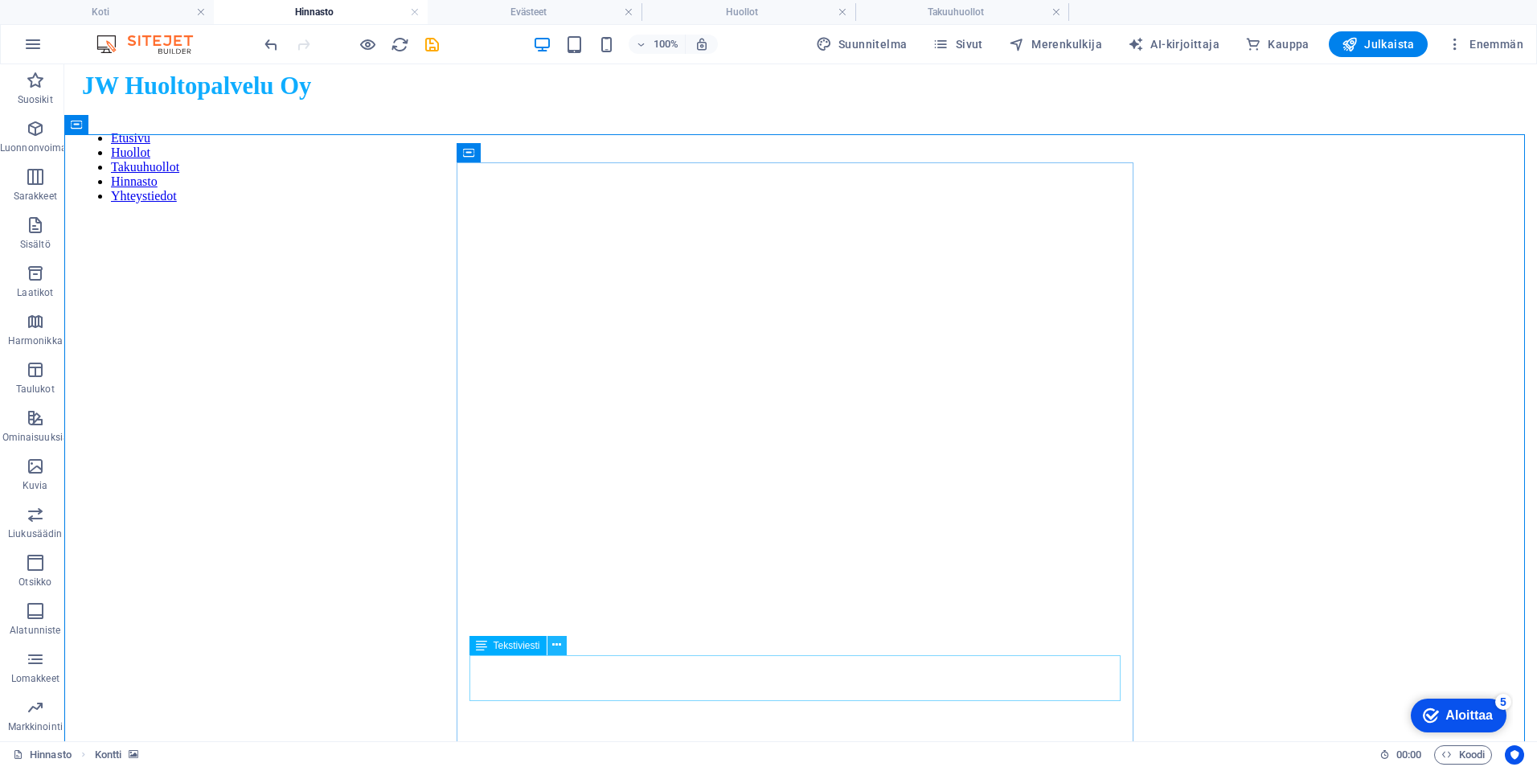
click at [555, 644] on icon at bounding box center [556, 645] width 9 height 17
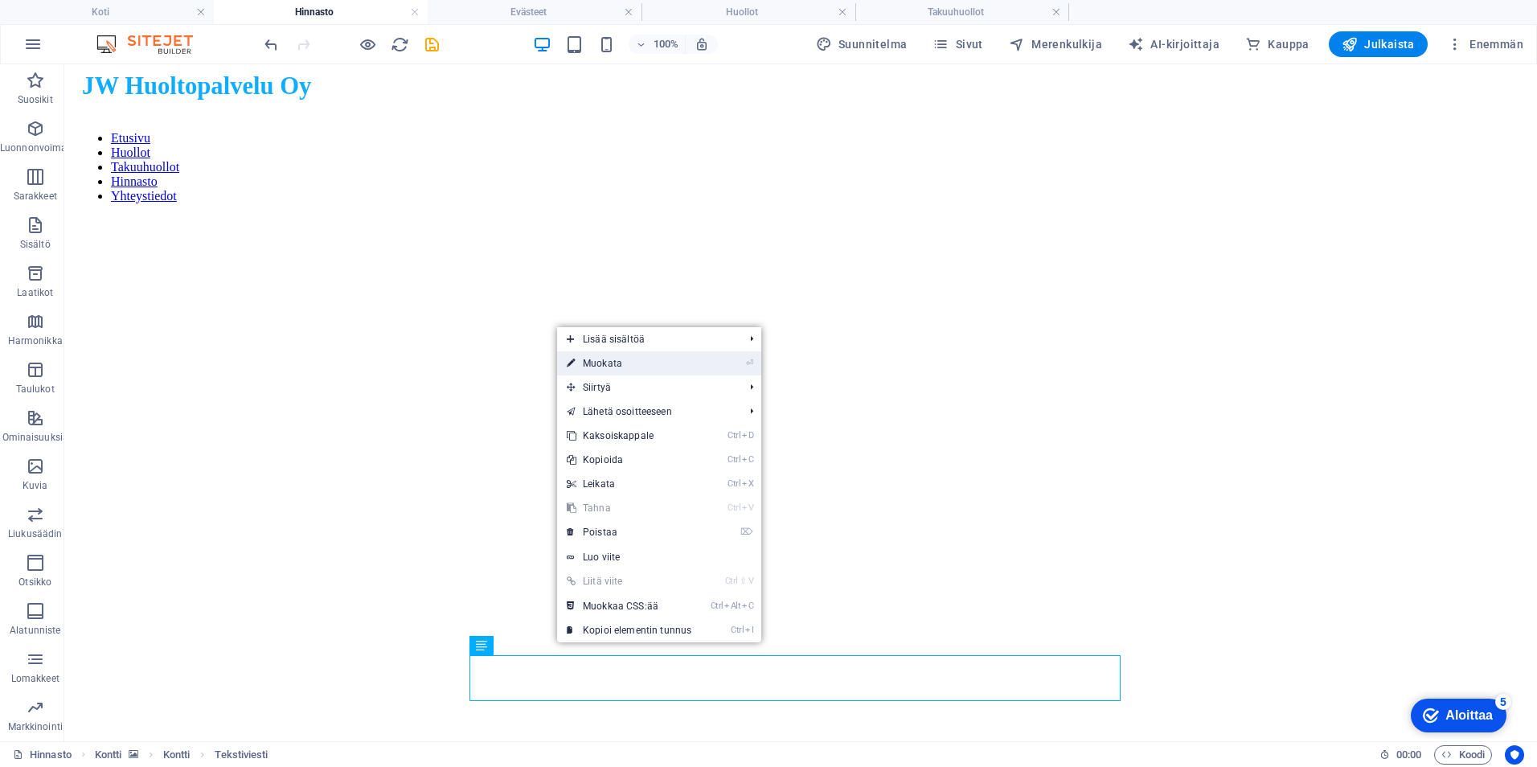
click at [607, 367] on font "Muokata" at bounding box center [602, 363] width 39 height 11
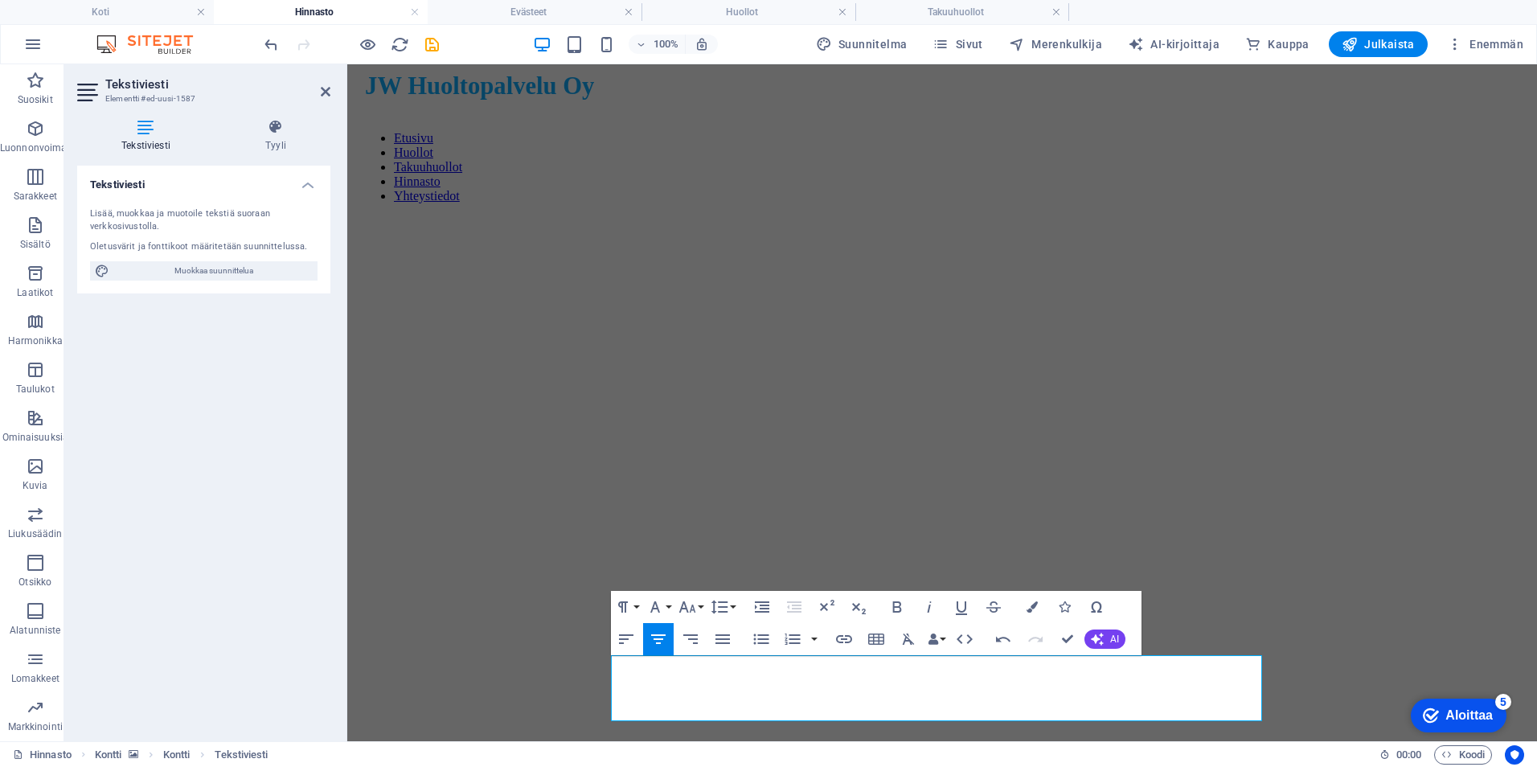
click at [490, 216] on figure at bounding box center [942, 216] width 1177 height 0
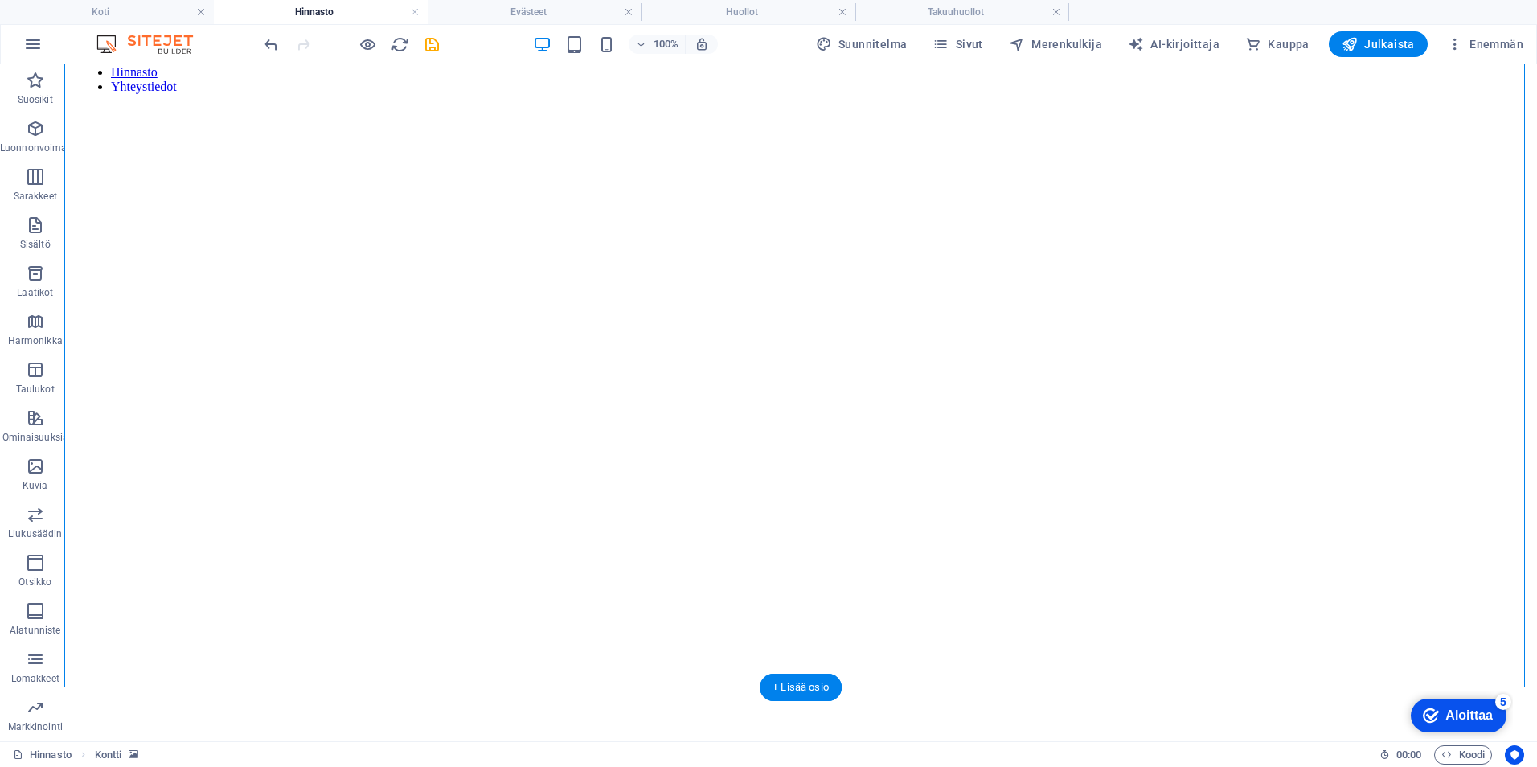
scroll to position [161, 0]
click at [1377, 39] on font "Julkaista" at bounding box center [1389, 44] width 51 height 13
